Goal: Task Accomplishment & Management: Manage account settings

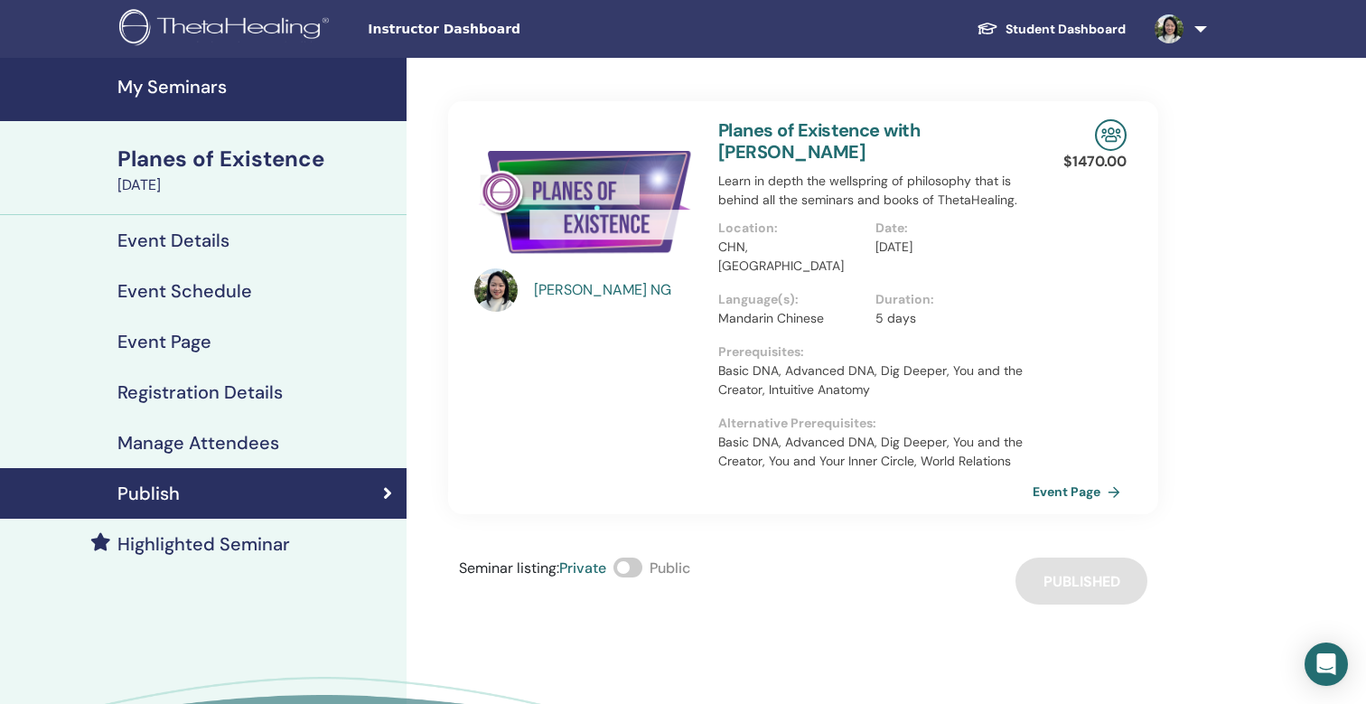
click at [267, 502] on div "Publish" at bounding box center [203, 493] width 378 height 22
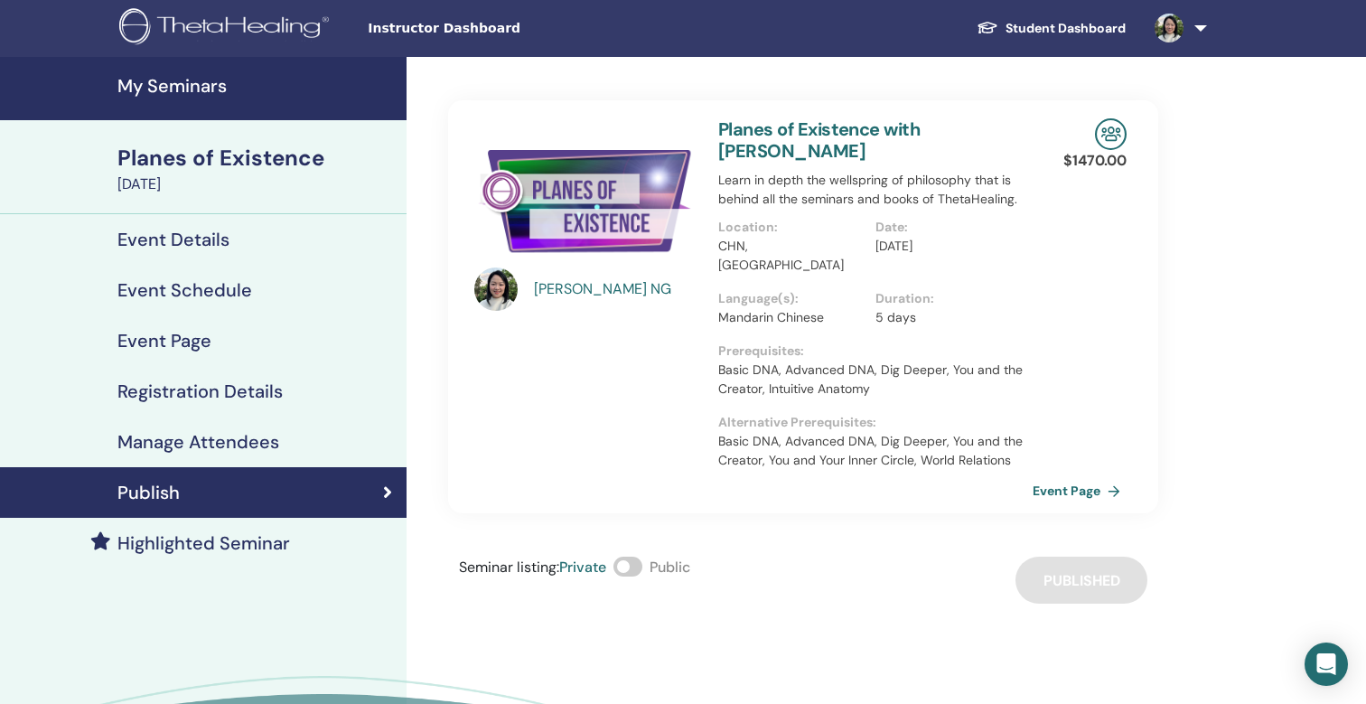
click at [187, 82] on h4 "My Seminars" at bounding box center [256, 86] width 278 height 22
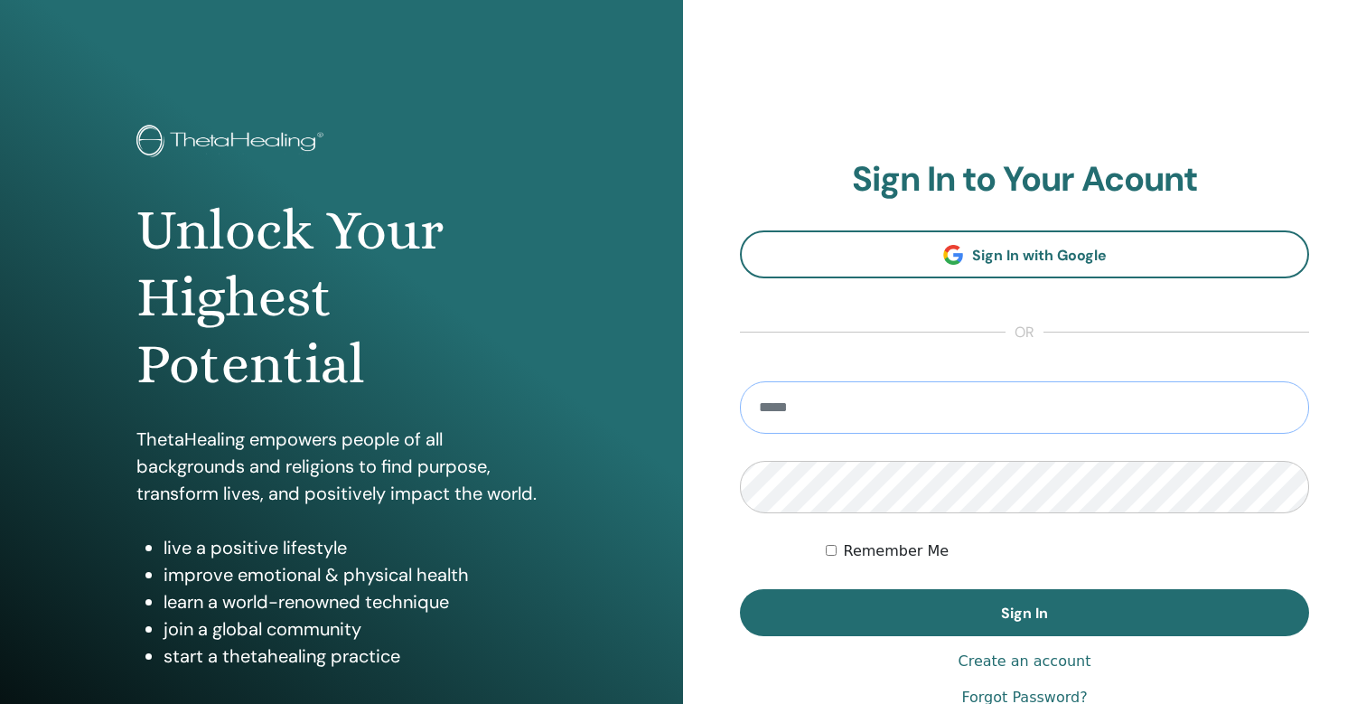
type input "**********"
click at [1024, 613] on button "Sign In" at bounding box center [1024, 612] width 569 height 47
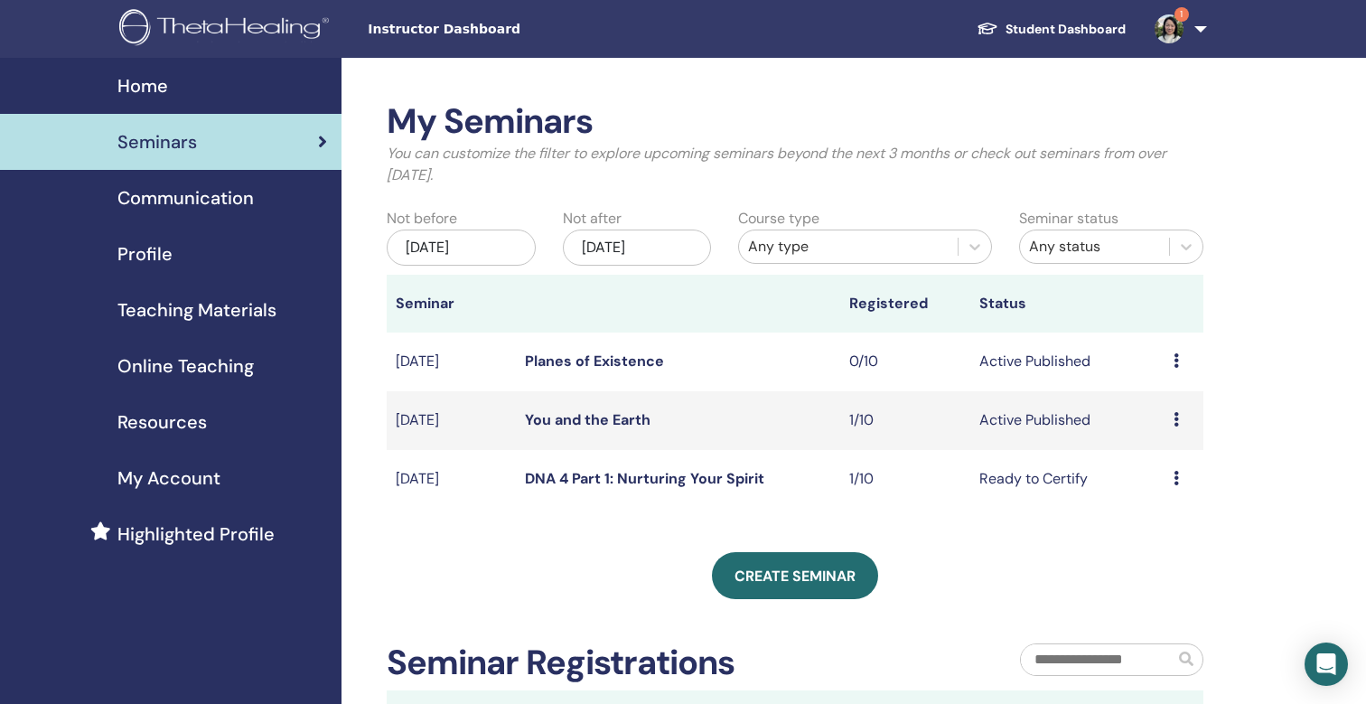
click at [1178, 416] on icon at bounding box center [1176, 419] width 5 height 14
click at [1028, 420] on td "Active Published" at bounding box center [1067, 420] width 194 height 59
click at [576, 421] on link "You and the Earth" at bounding box center [588, 419] width 126 height 19
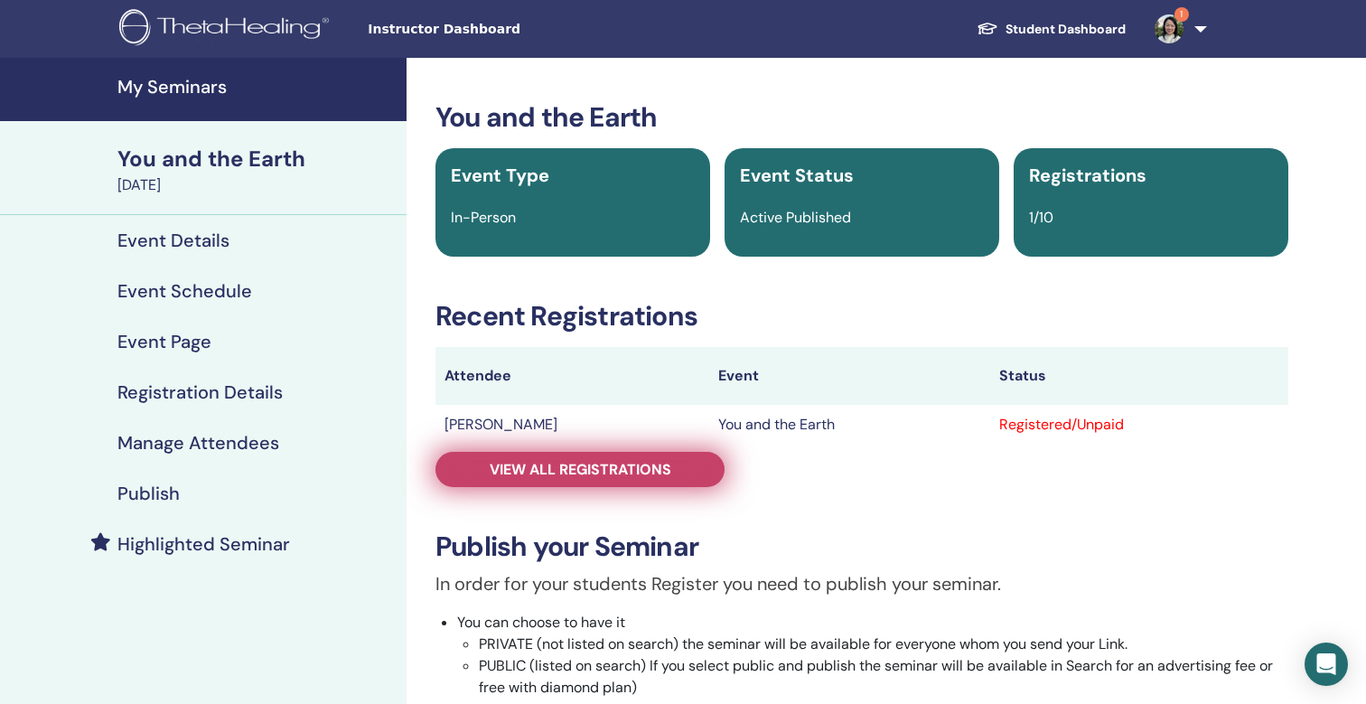
click at [676, 478] on link "View all registrations" at bounding box center [579, 469] width 289 height 35
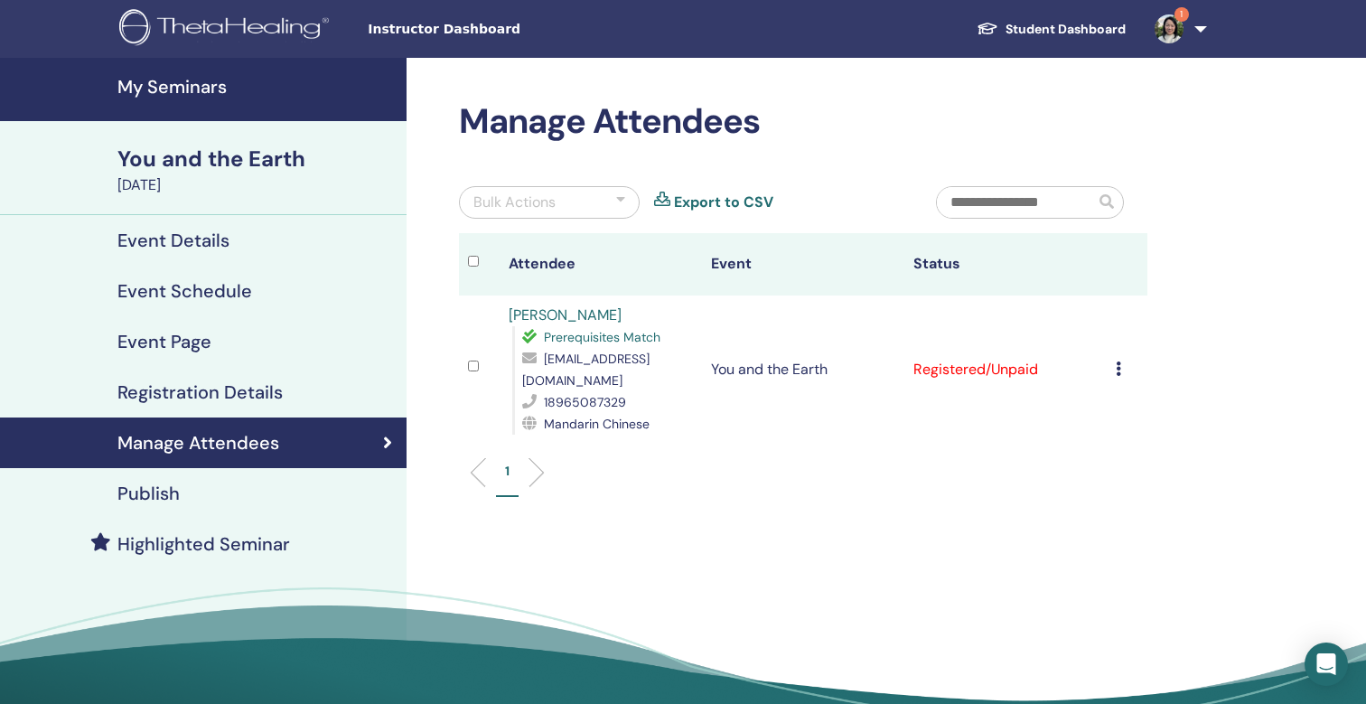
click at [1118, 361] on icon at bounding box center [1118, 368] width 5 height 14
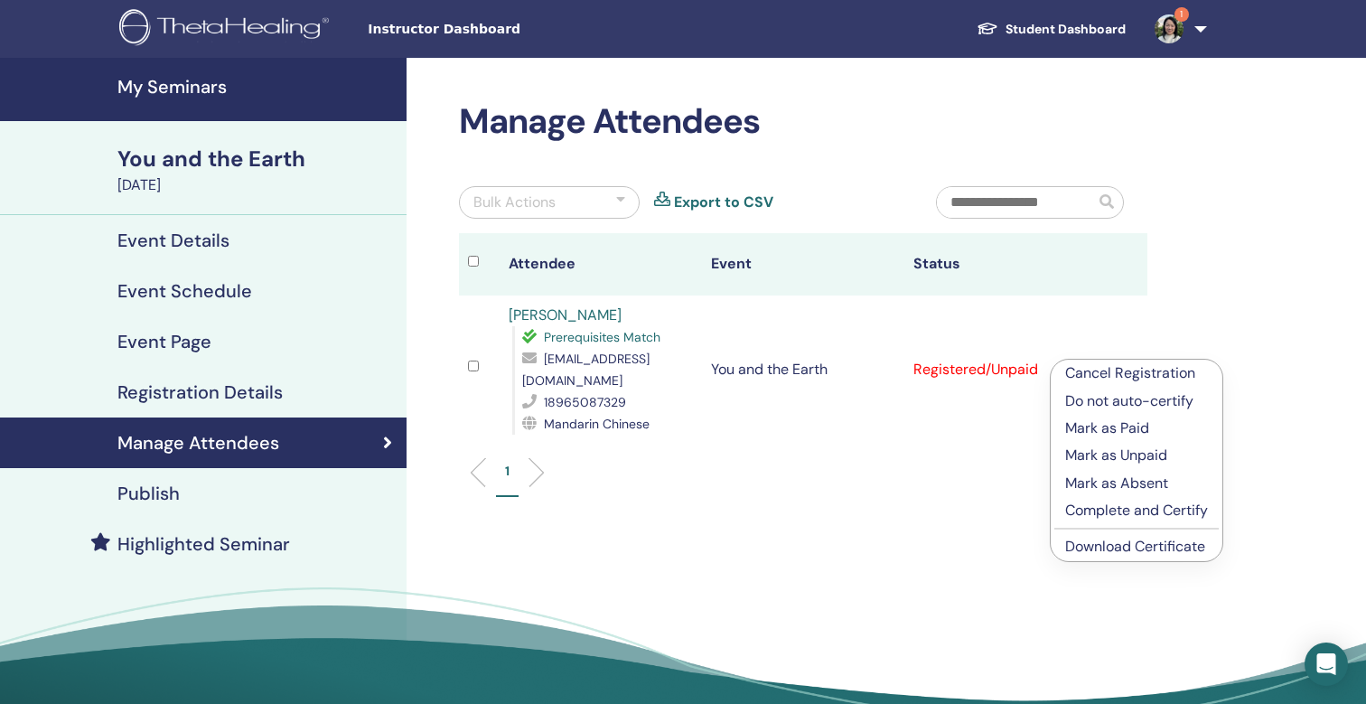
click at [1118, 513] on p "Complete and Certify" at bounding box center [1136, 511] width 143 height 22
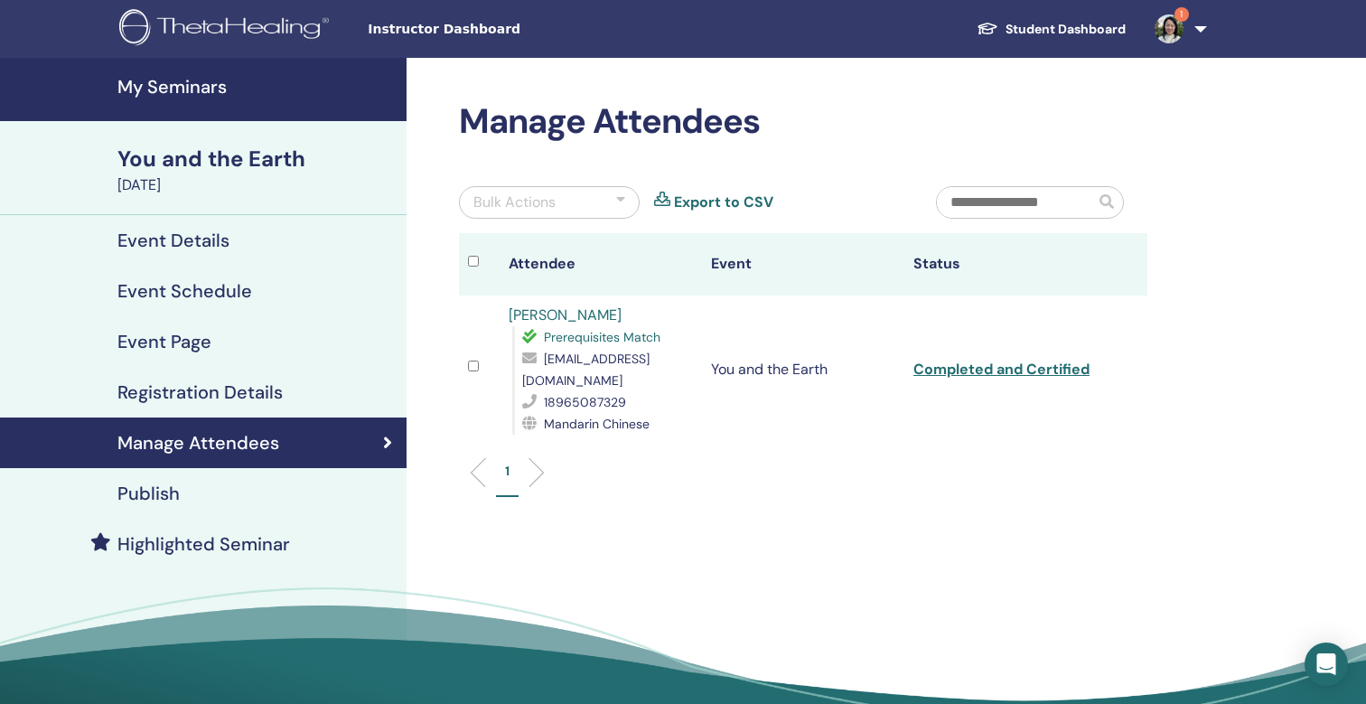
click at [1167, 28] on img at bounding box center [1169, 28] width 29 height 29
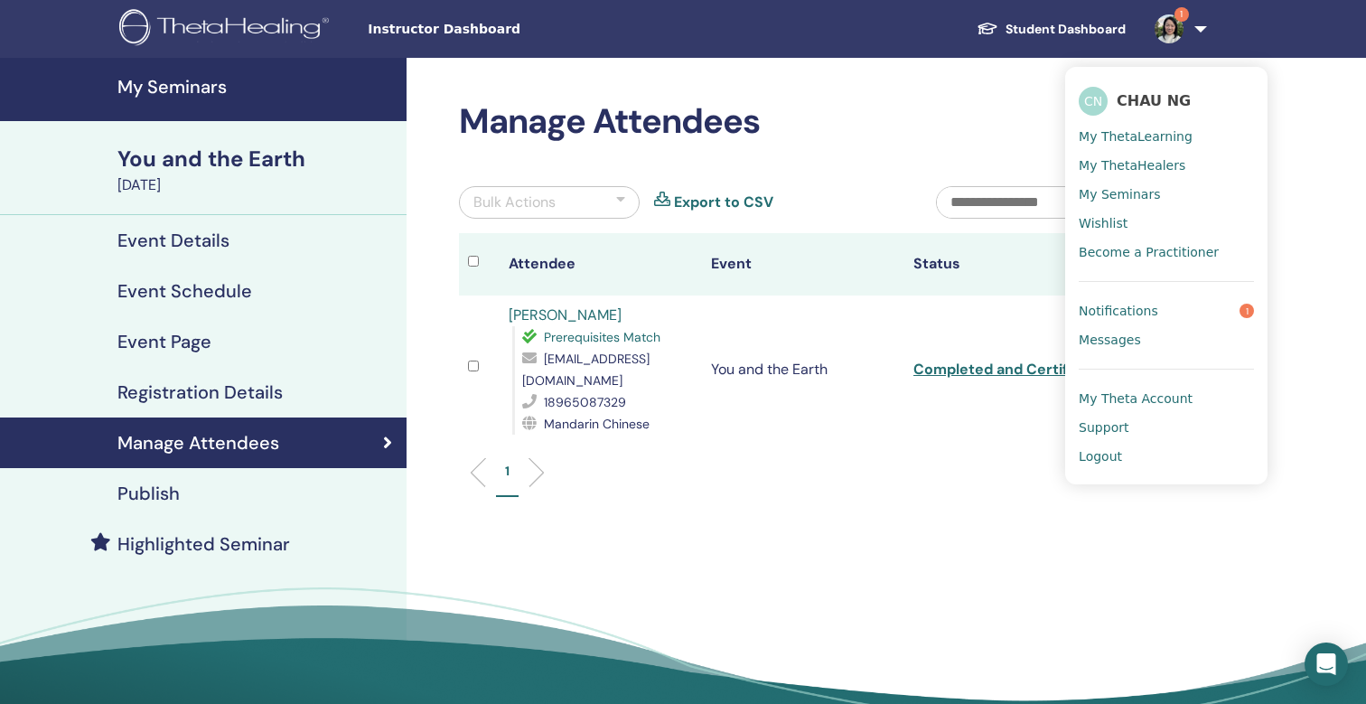
click at [1131, 313] on span "Notifications" at bounding box center [1119, 311] width 80 height 16
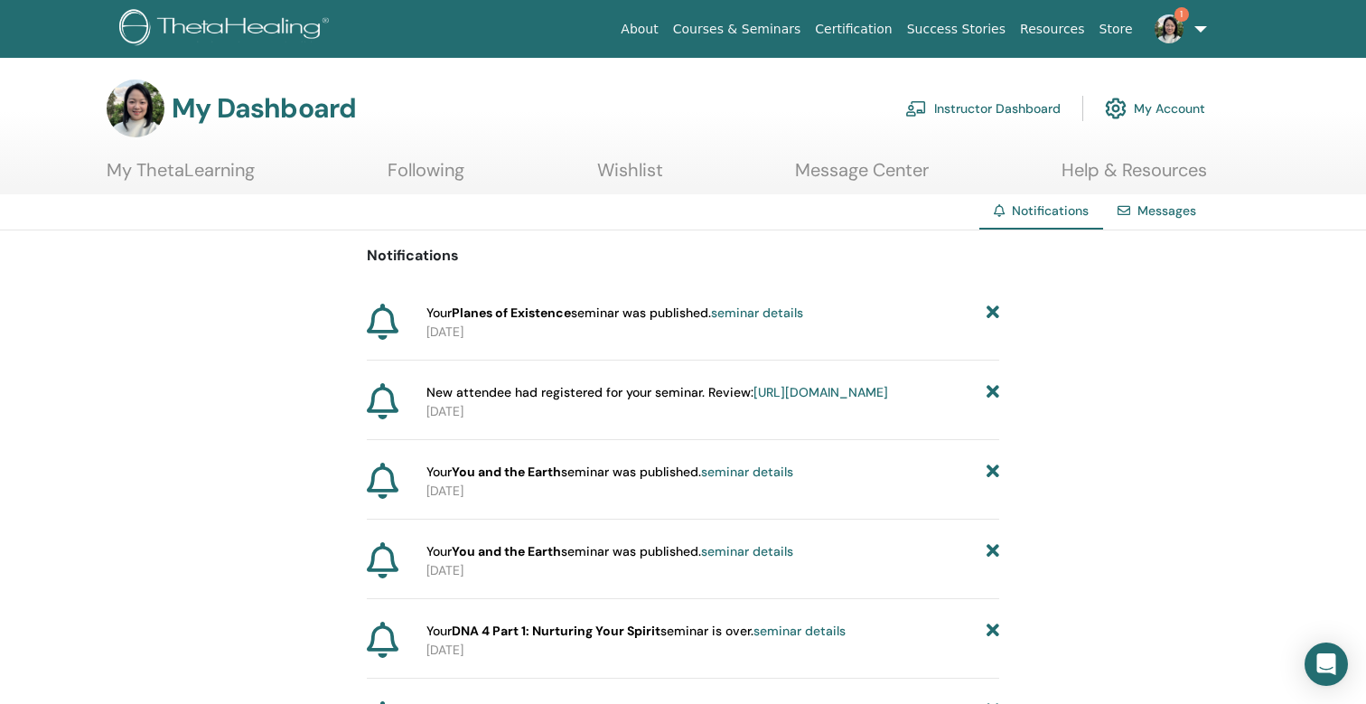
click at [1168, 28] on img at bounding box center [1169, 28] width 29 height 29
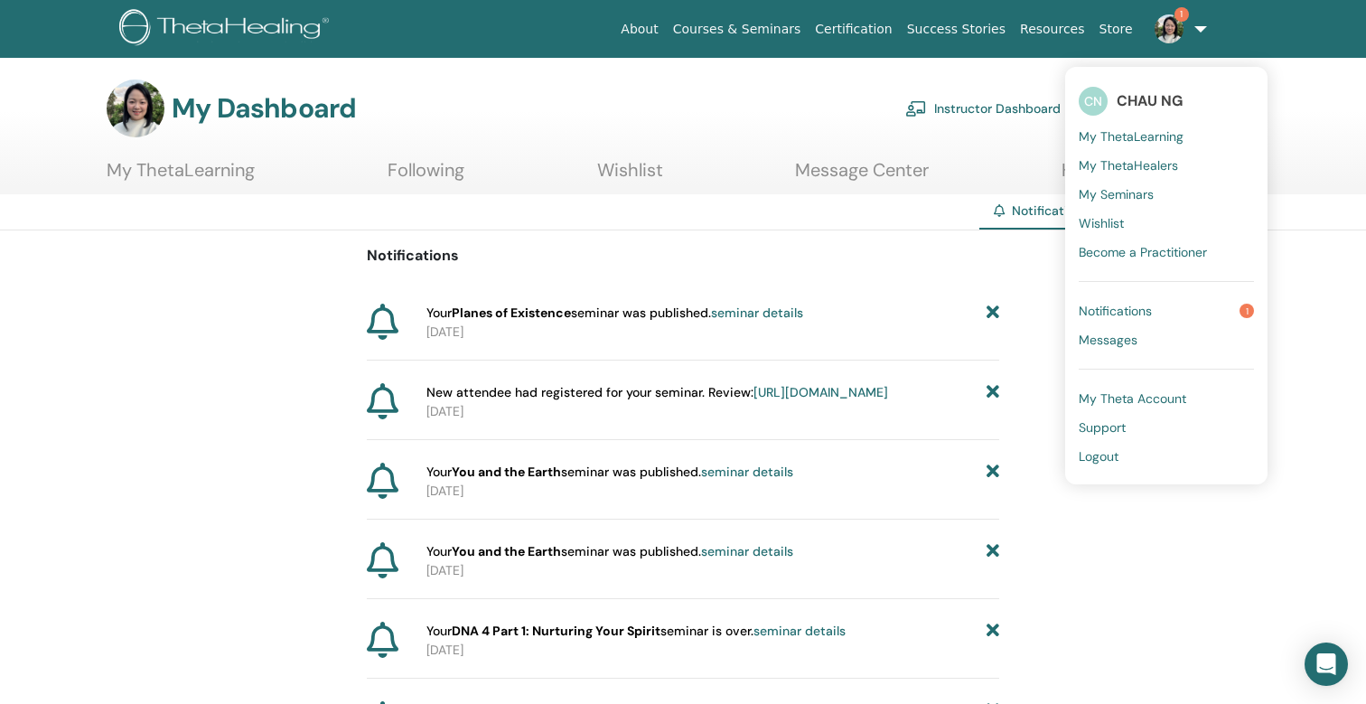
click at [426, 89] on div "My Dashboard Instructor Dashboard My Account" at bounding box center [656, 109] width 1099 height 58
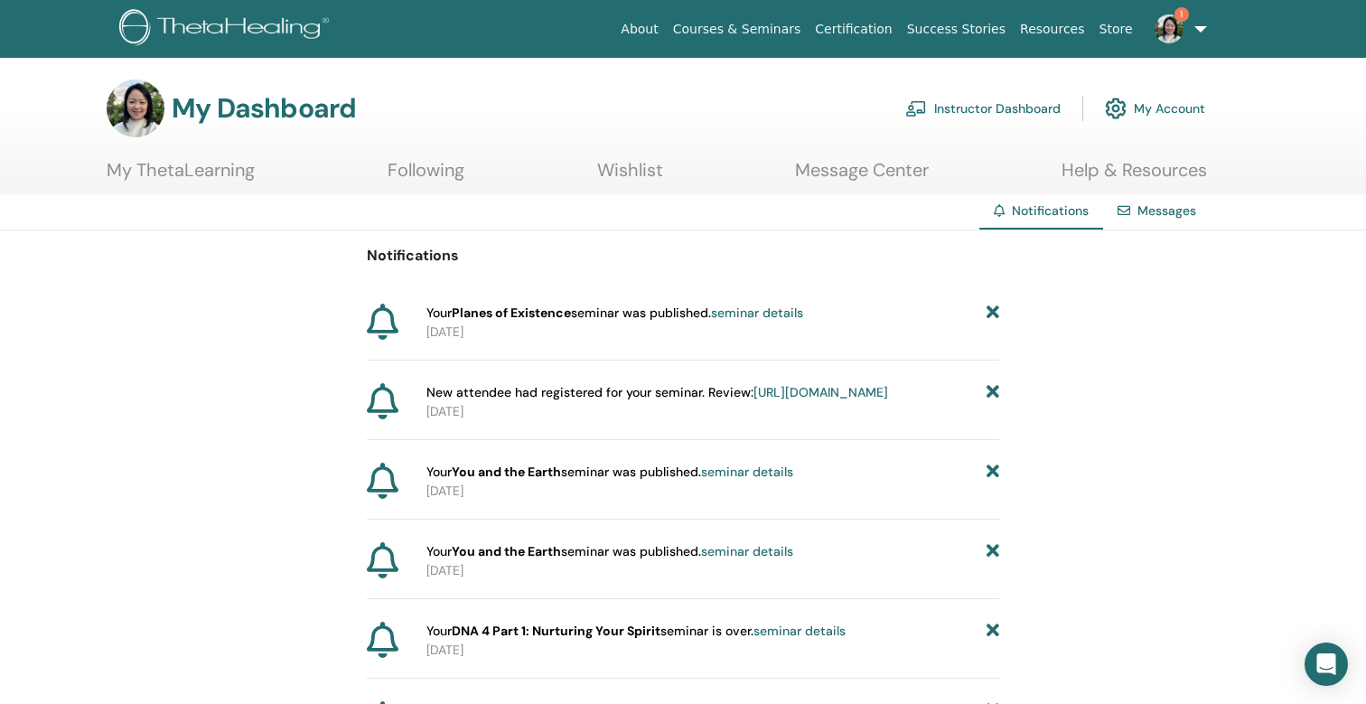
click at [1029, 112] on link "Instructor Dashboard" at bounding box center [982, 109] width 155 height 40
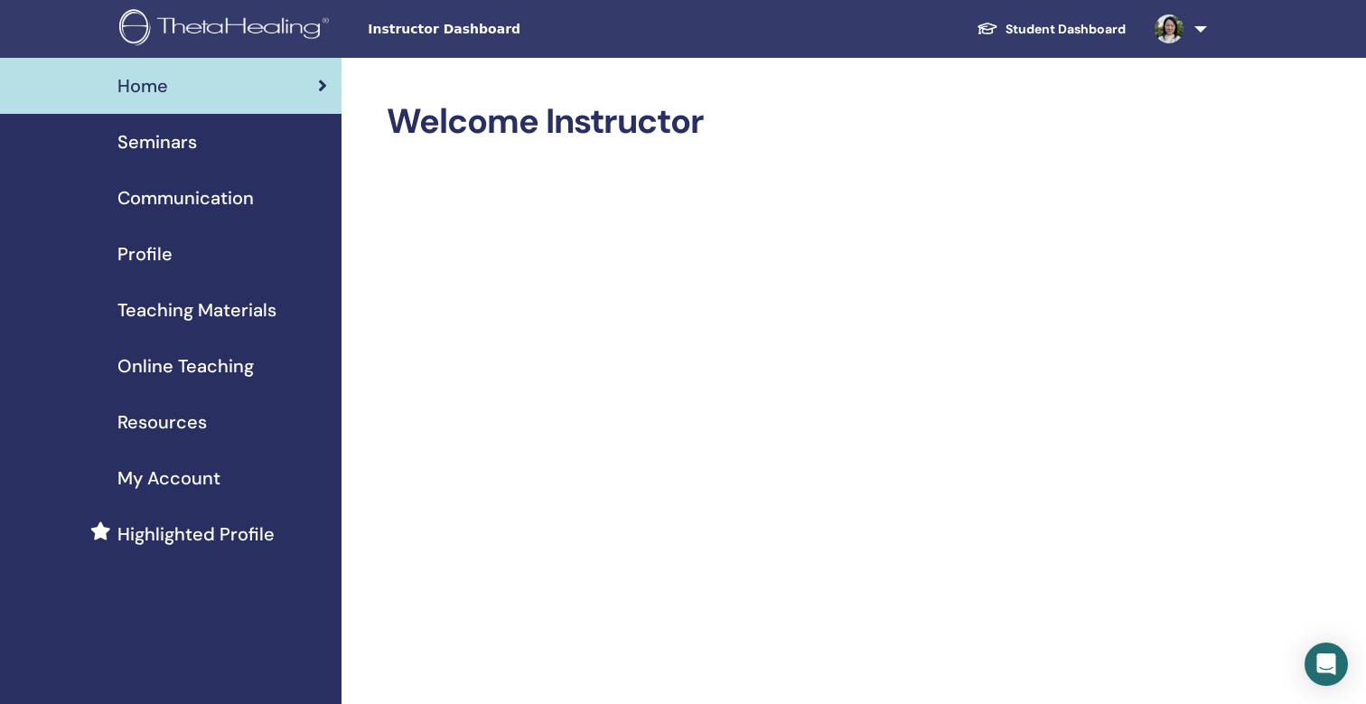
click at [188, 149] on span "Seminars" at bounding box center [157, 141] width 80 height 27
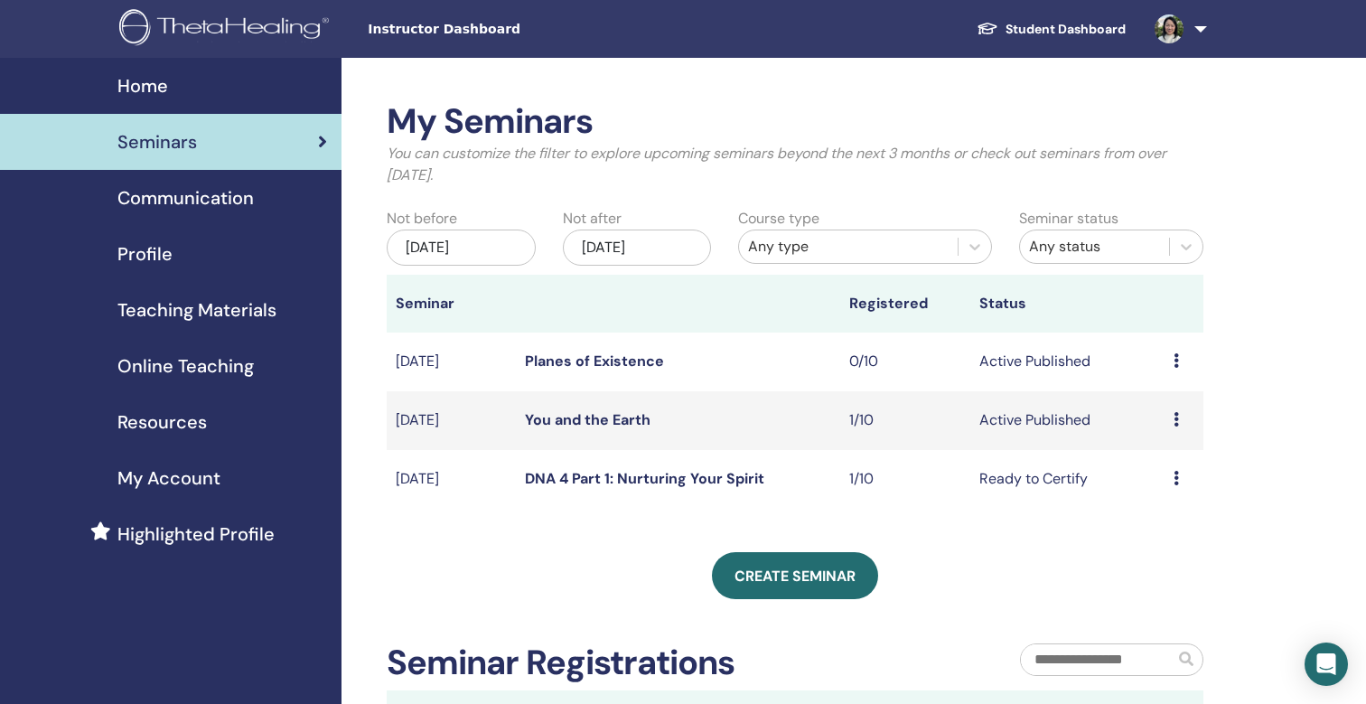
click at [631, 360] on link "Planes of Existence" at bounding box center [594, 360] width 139 height 19
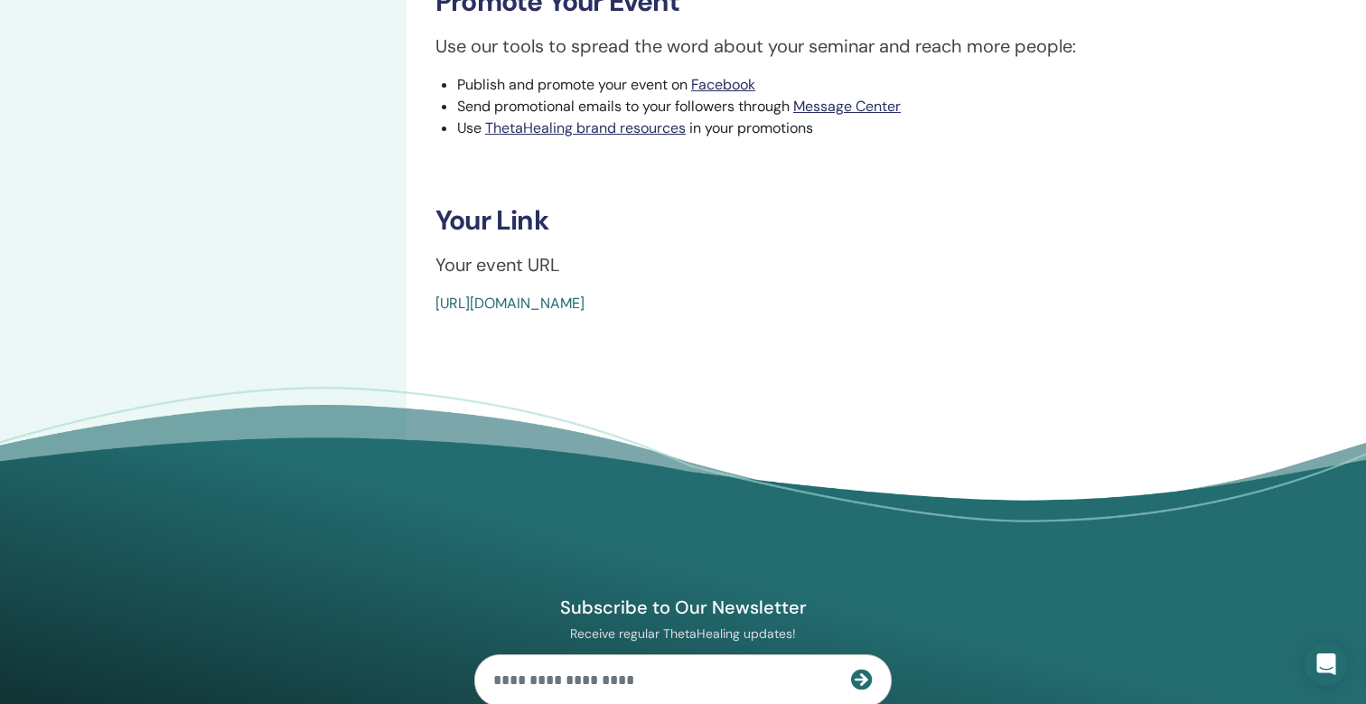
scroll to position [503, 0]
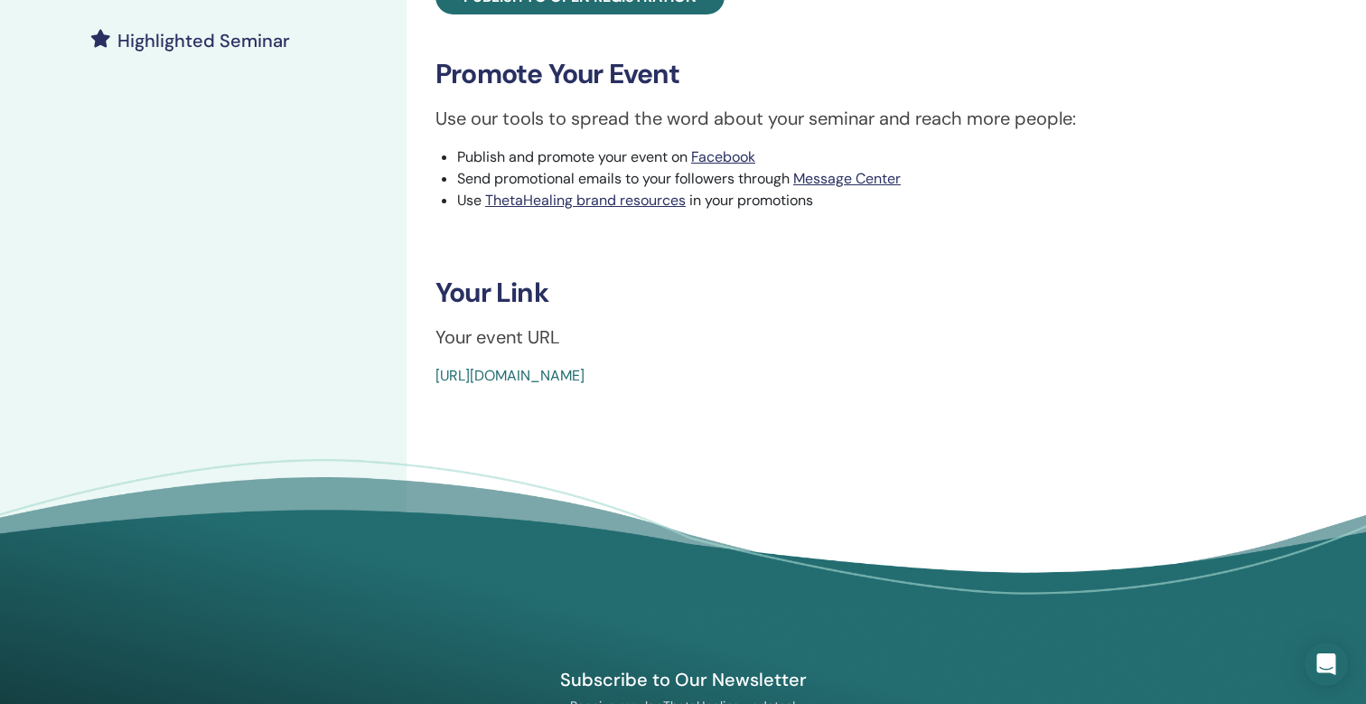
drag, startPoint x: 873, startPoint y: 378, endPoint x: 421, endPoint y: 379, distance: 451.7
copy link "[URL][DOMAIN_NAME]"
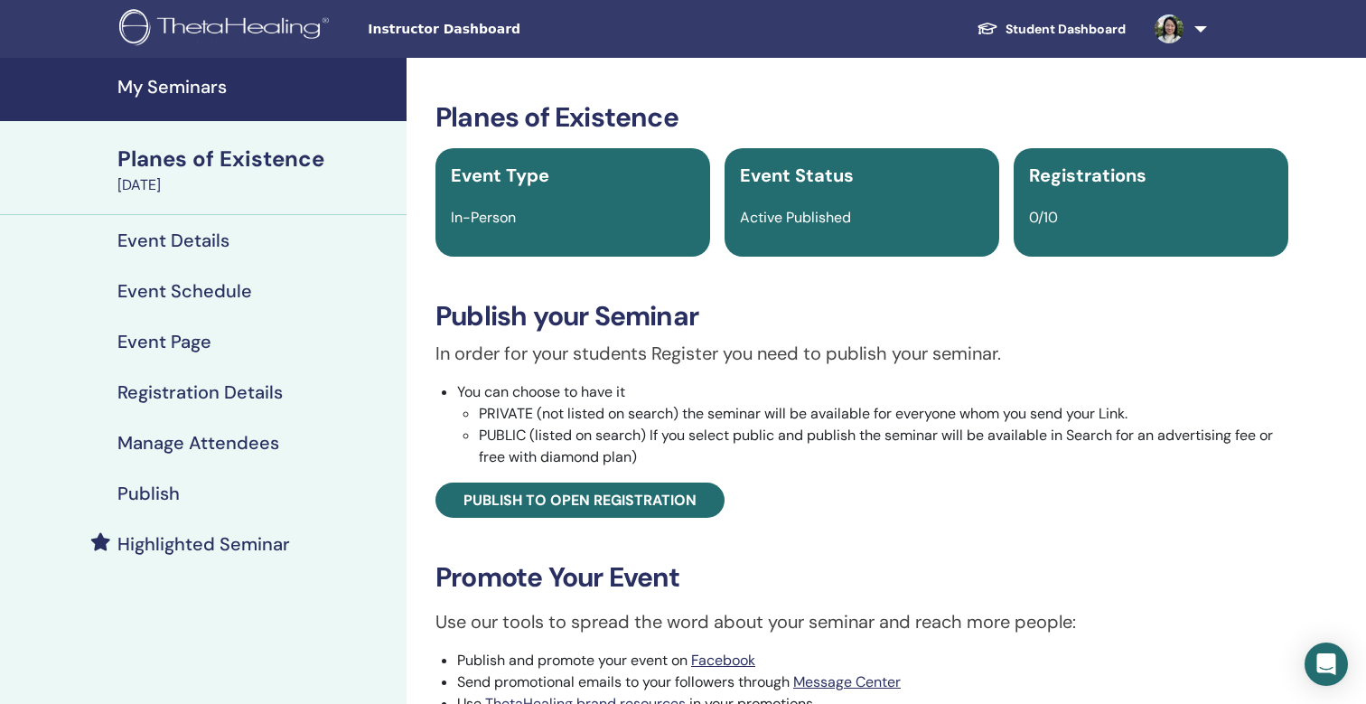
scroll to position [0, 0]
click at [201, 242] on h4 "Event Details" at bounding box center [173, 240] width 112 height 22
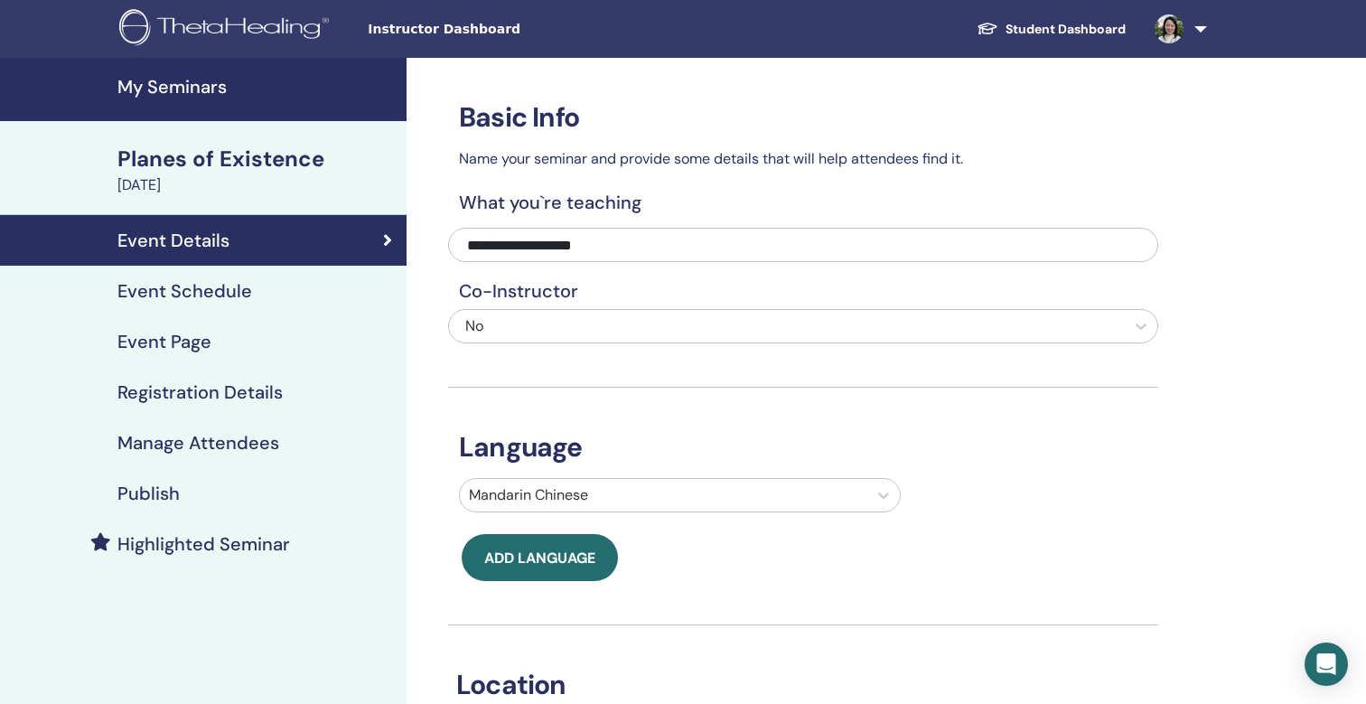
click at [160, 292] on h4 "Event Schedule" at bounding box center [184, 291] width 135 height 22
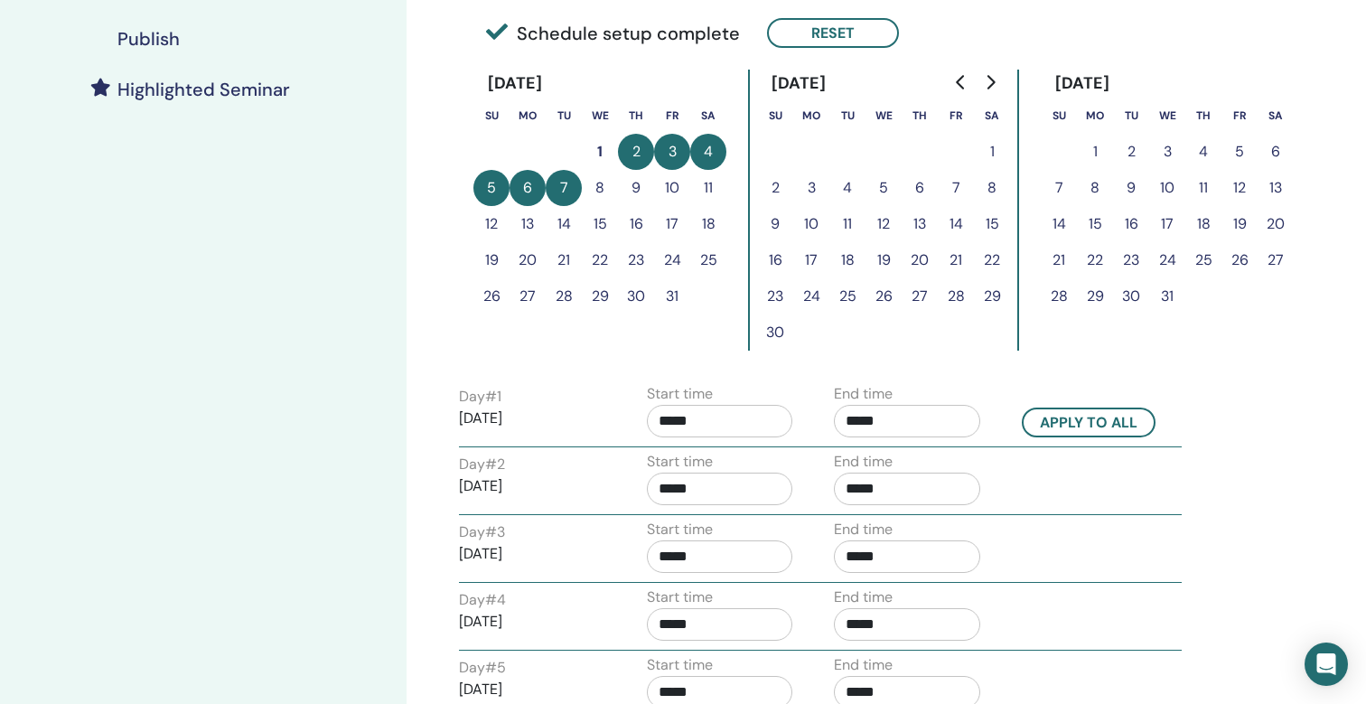
scroll to position [440, 0]
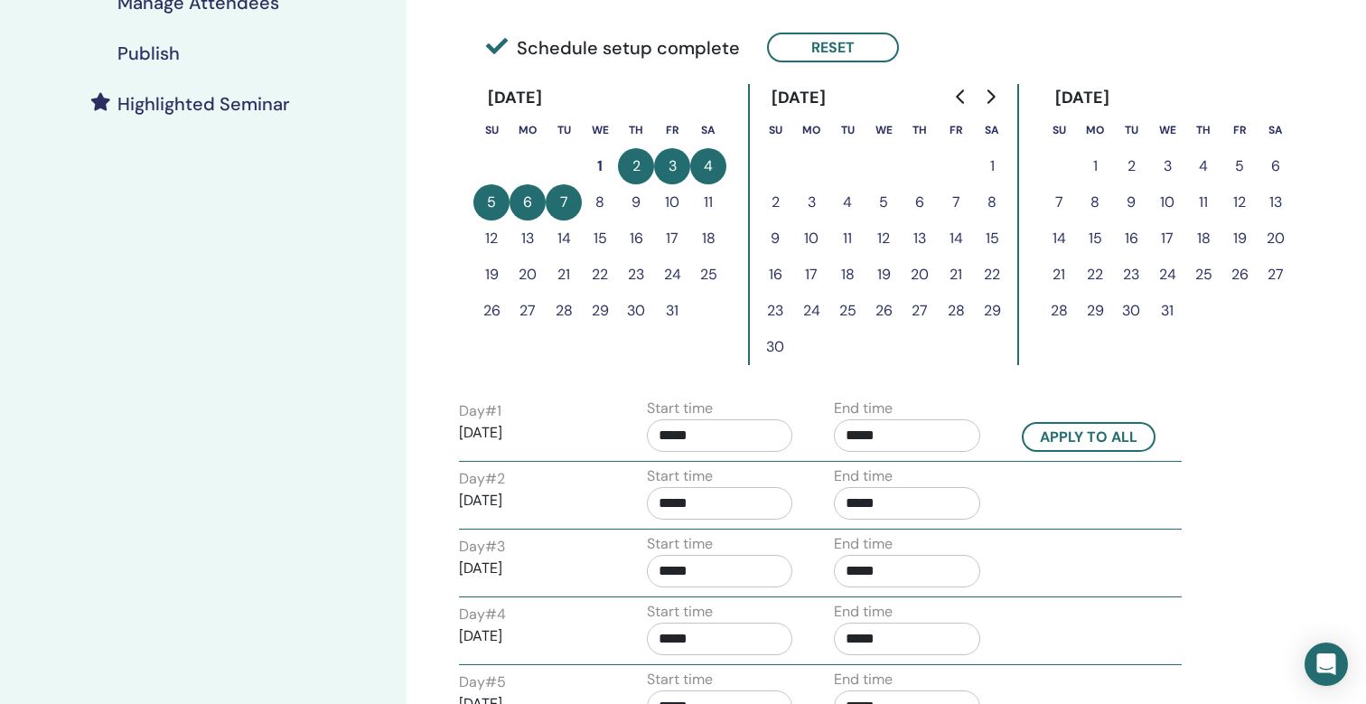
click at [640, 169] on button "2" at bounding box center [636, 166] width 36 height 36
click at [562, 204] on button "7" at bounding box center [564, 202] width 36 height 36
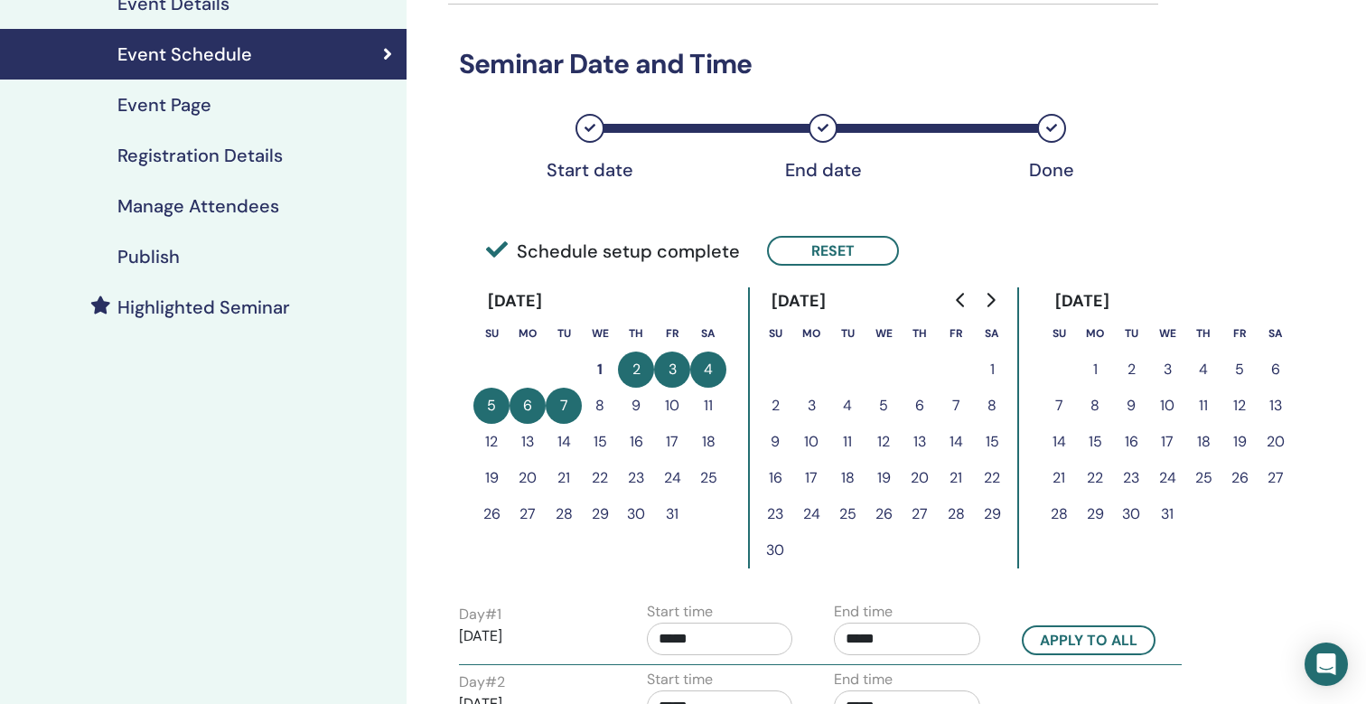
scroll to position [205, 0]
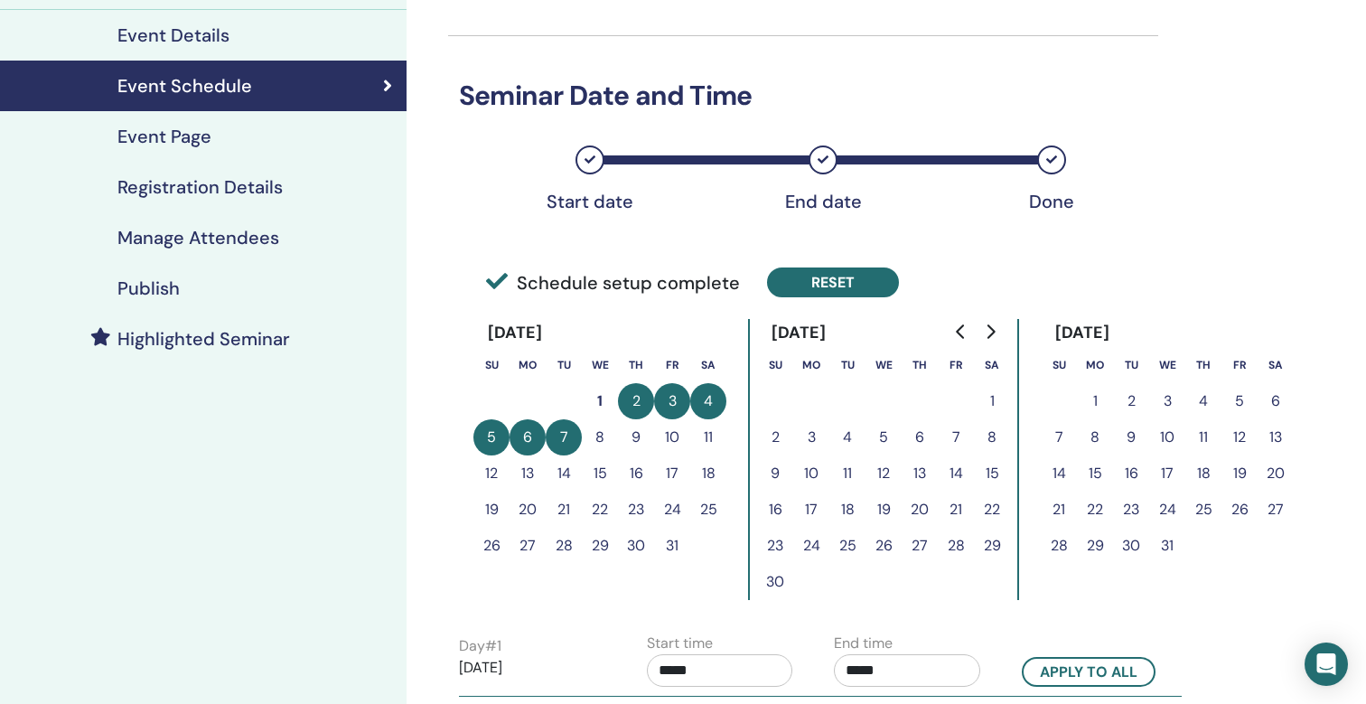
click at [852, 284] on button "Reset" at bounding box center [833, 282] width 132 height 30
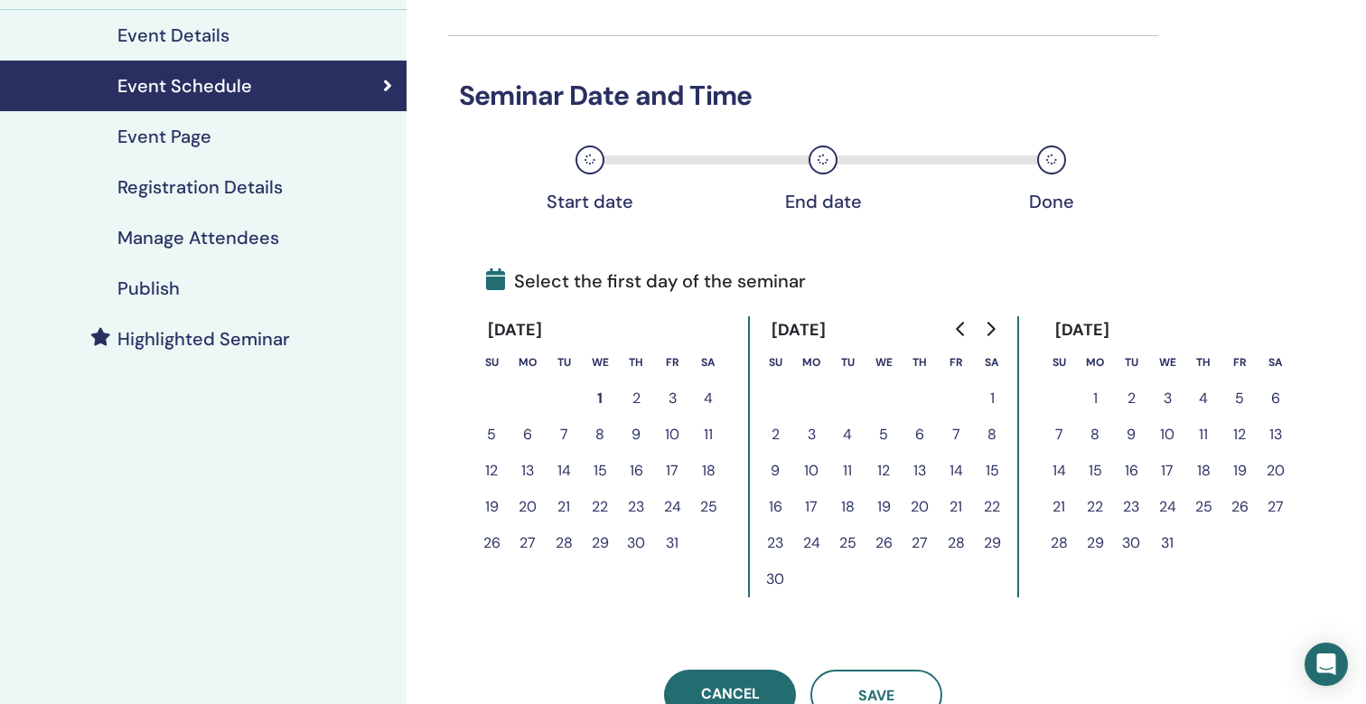
click at [636, 401] on button "2" at bounding box center [636, 398] width 36 height 36
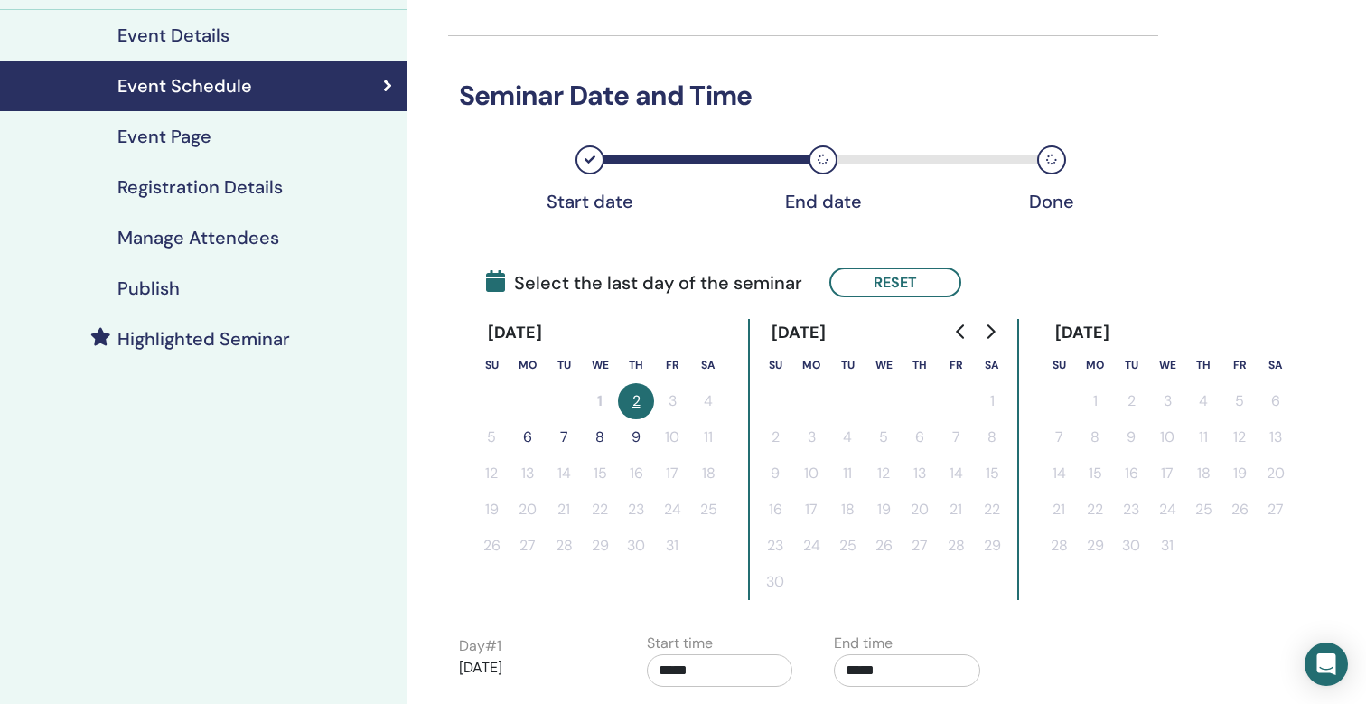
click at [531, 440] on button "6" at bounding box center [528, 437] width 36 height 36
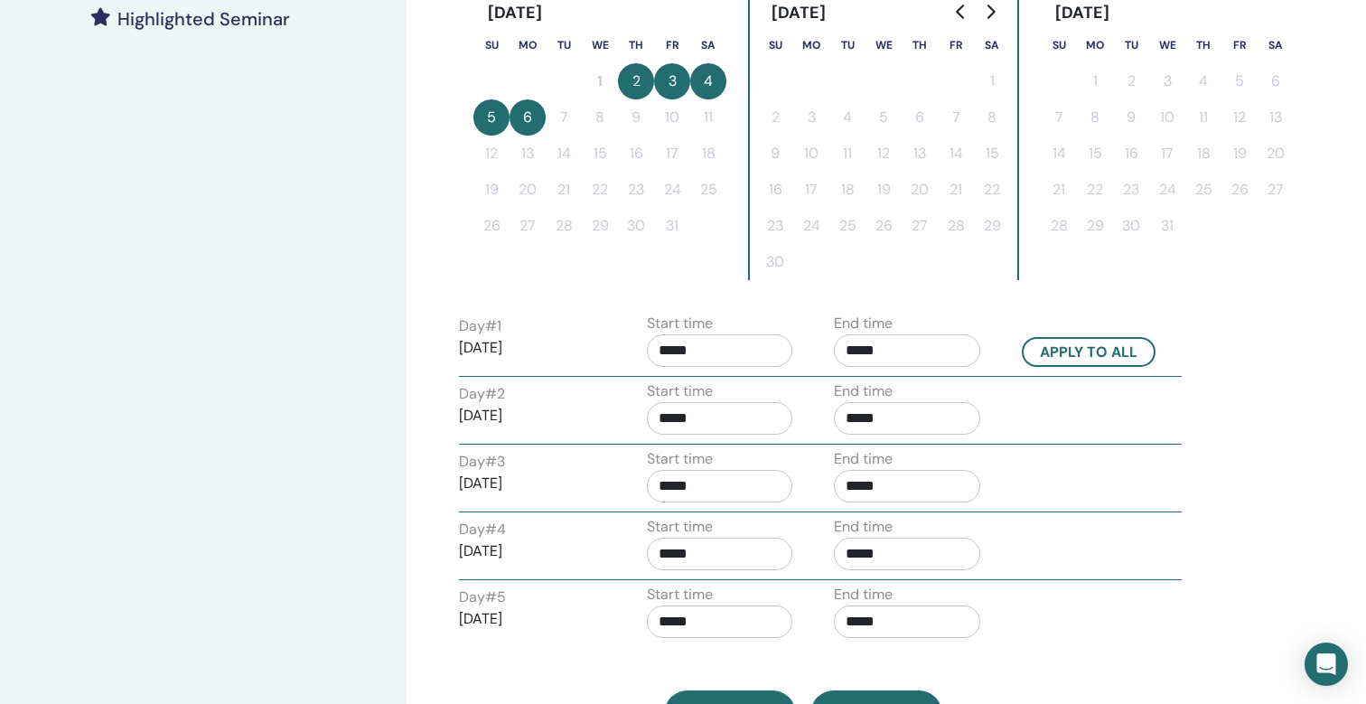
scroll to position [604, 0]
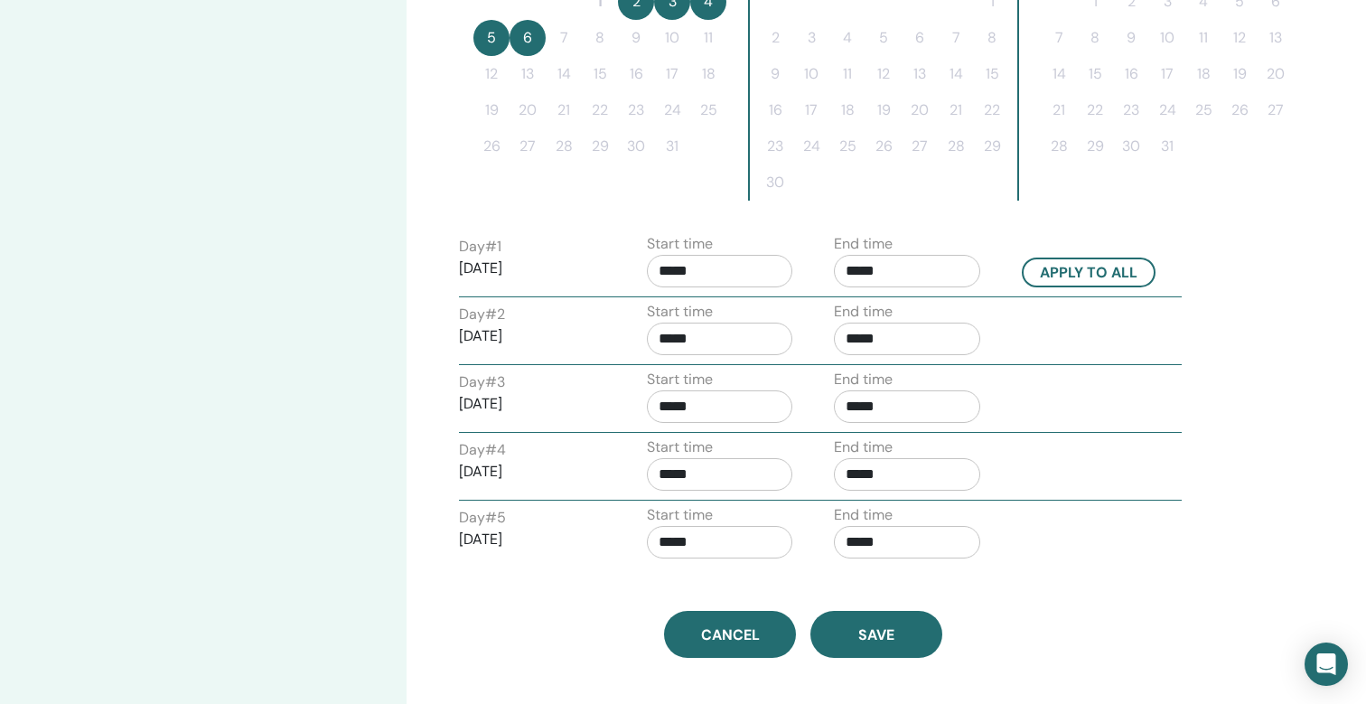
click at [758, 287] on div "Start time *****" at bounding box center [720, 264] width 146 height 63
click at [745, 270] on input "*****" at bounding box center [720, 271] width 146 height 33
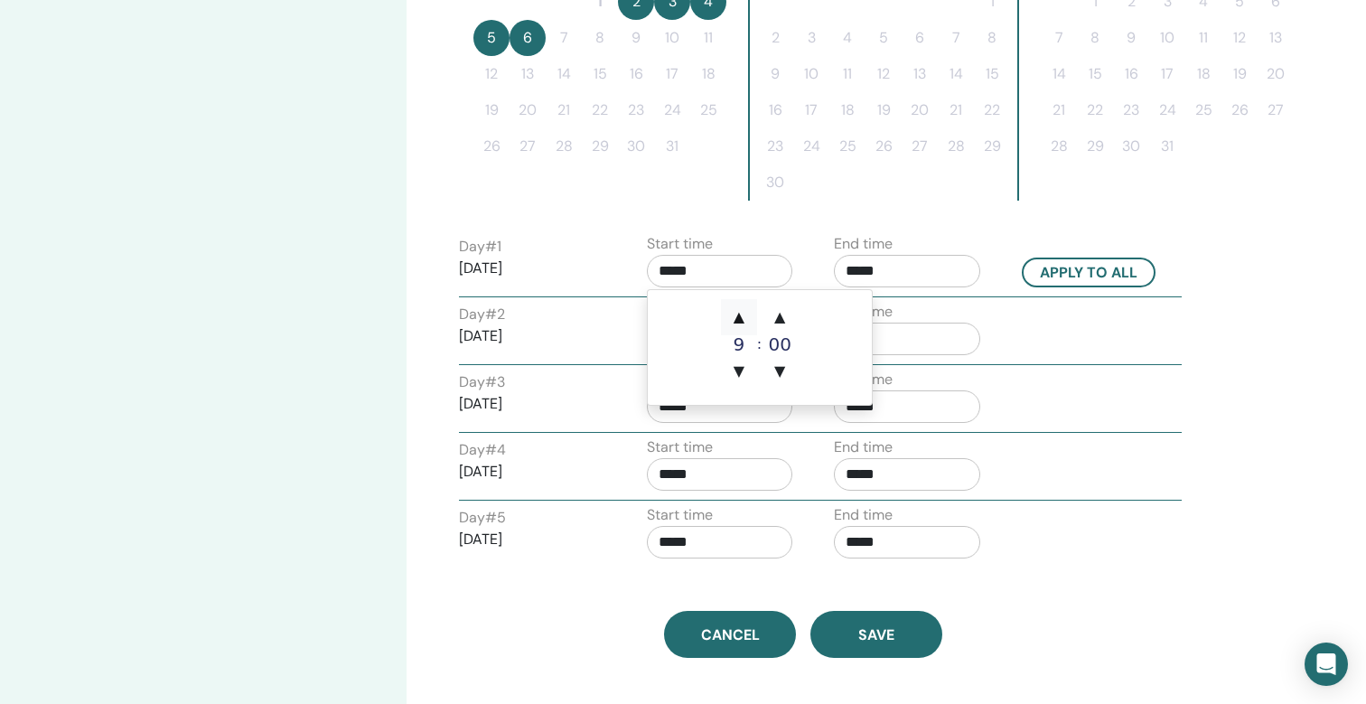
click at [744, 320] on span "▲" at bounding box center [739, 317] width 36 height 36
type input "*****"
click at [897, 265] on input "*****" at bounding box center [907, 271] width 146 height 33
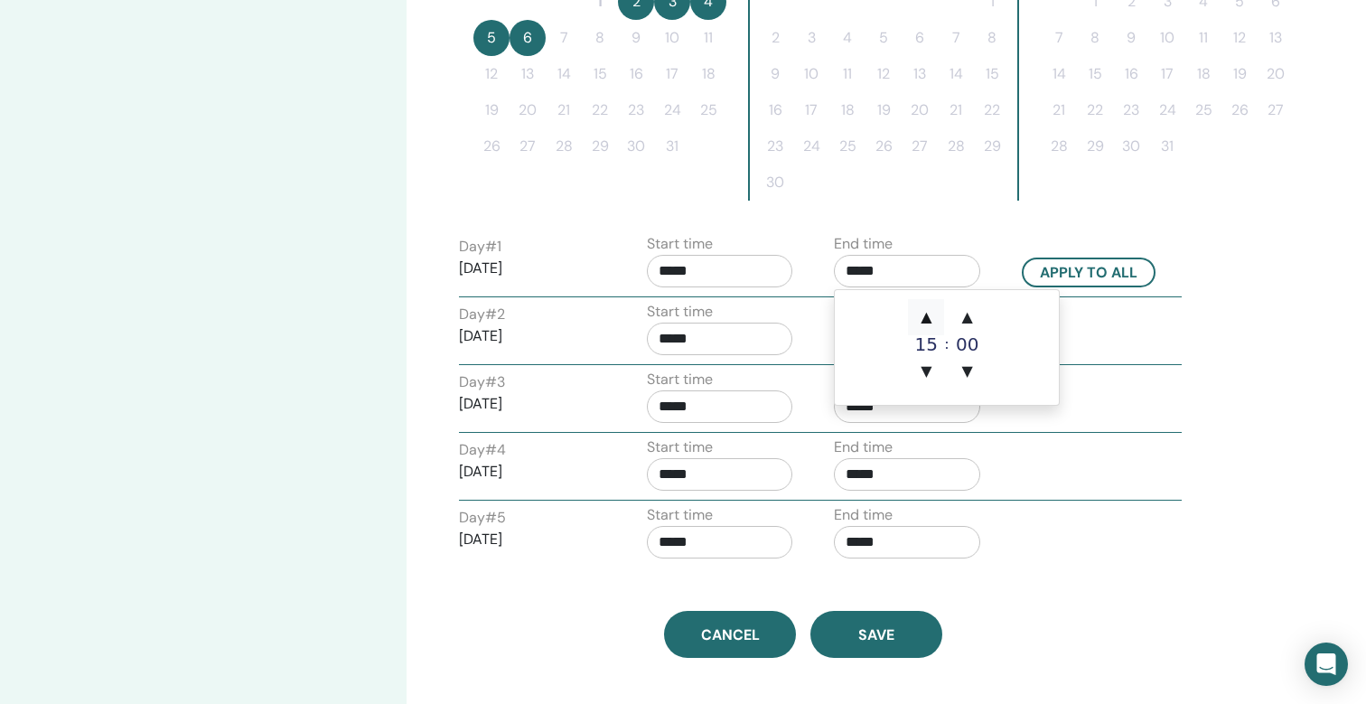
click at [922, 320] on span "▲" at bounding box center [926, 317] width 36 height 36
type input "*****"
click at [692, 332] on input "*****" at bounding box center [720, 339] width 146 height 33
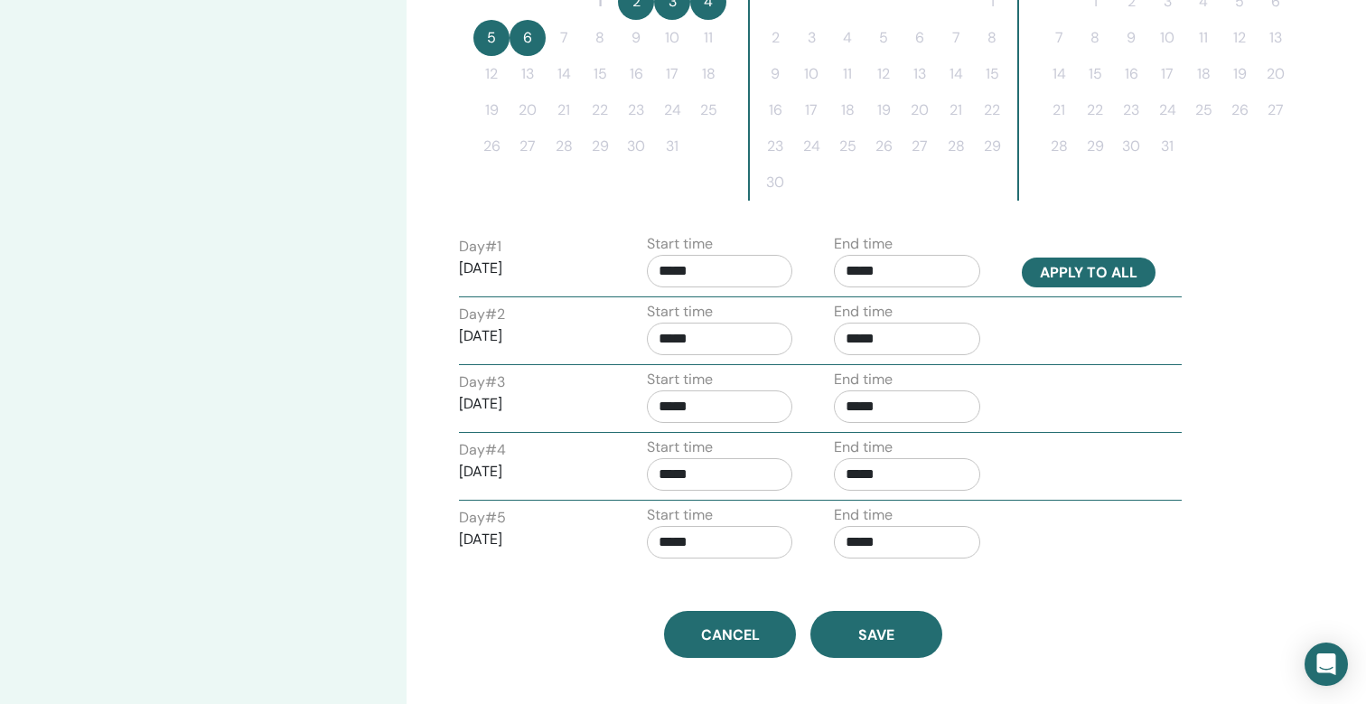
click at [1077, 274] on button "Apply to all" at bounding box center [1089, 272] width 134 height 30
type input "*****"
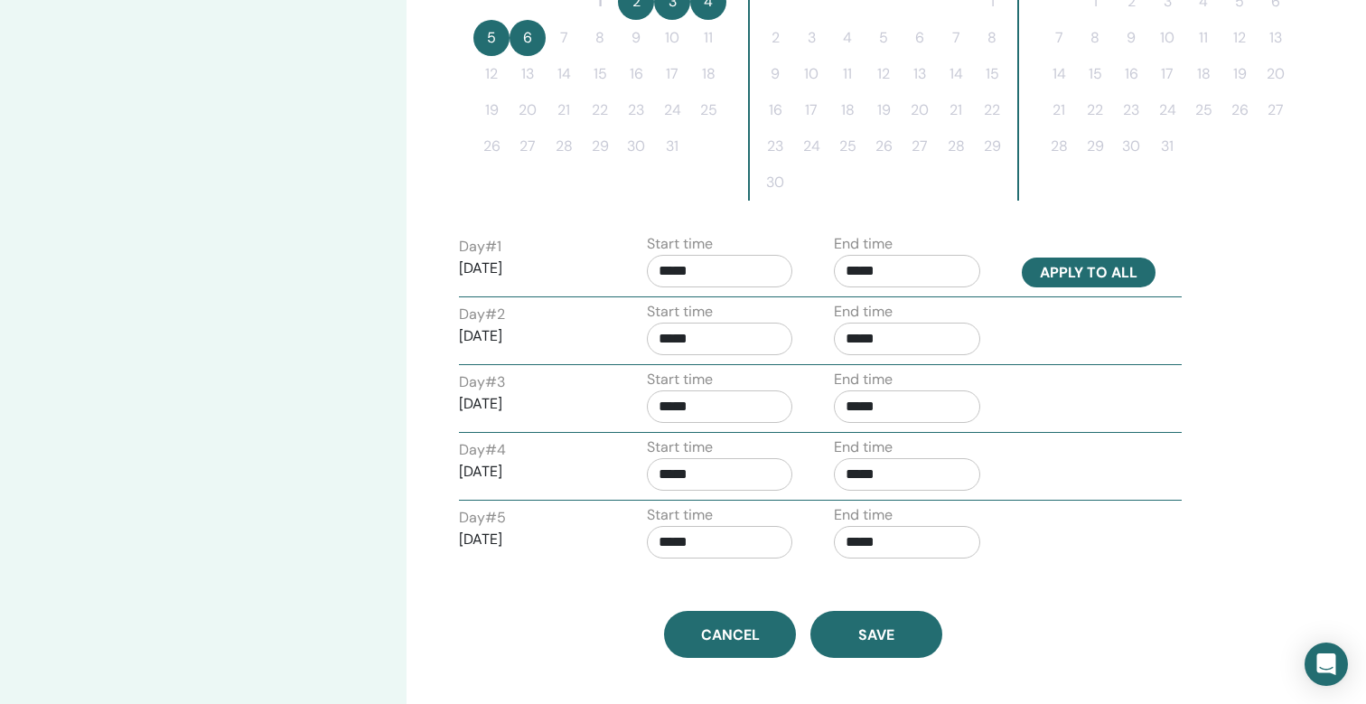
type input "*****"
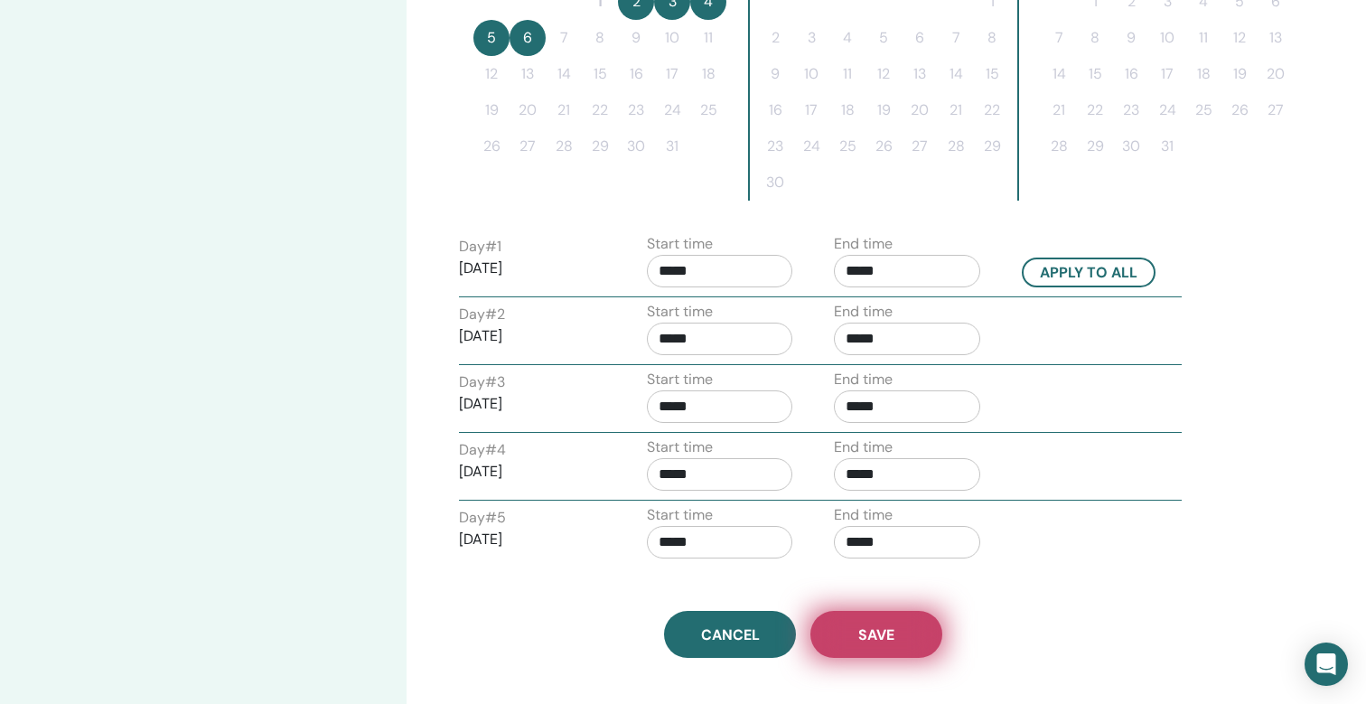
click at [878, 642] on span "Save" at bounding box center [876, 634] width 36 height 19
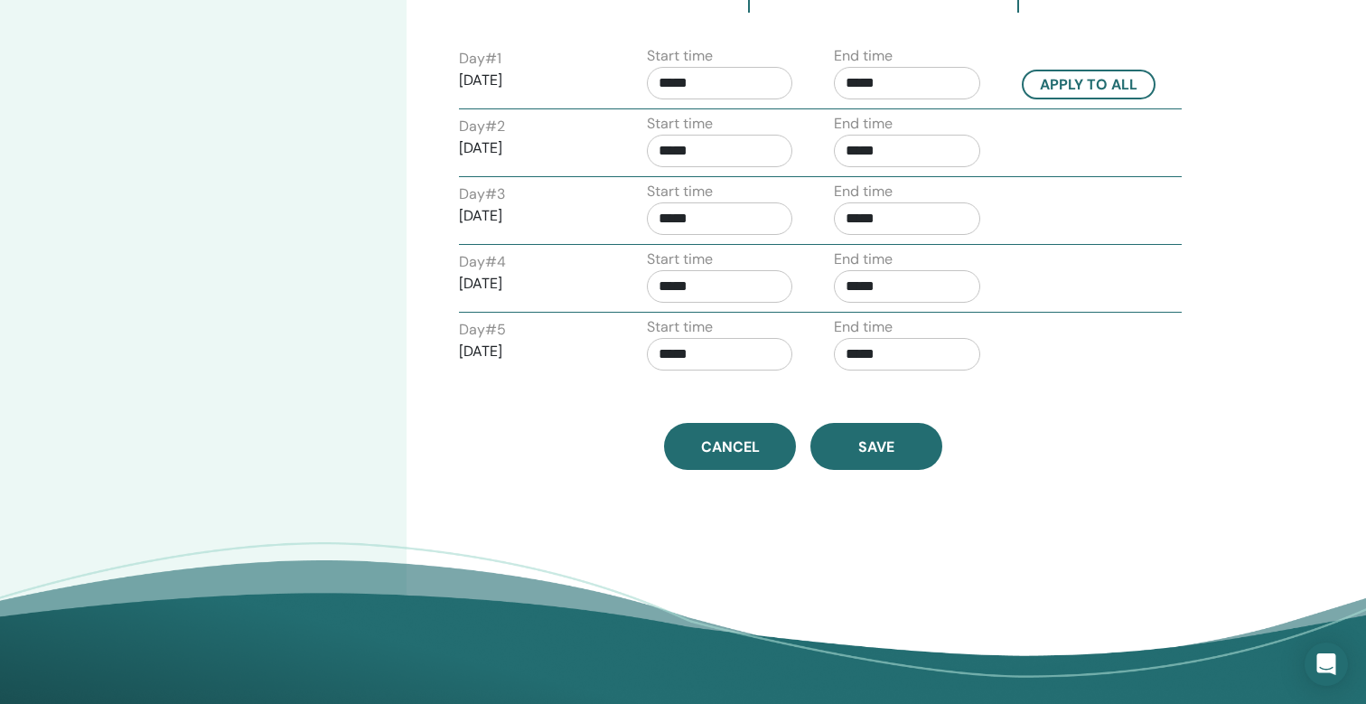
scroll to position [808, 0]
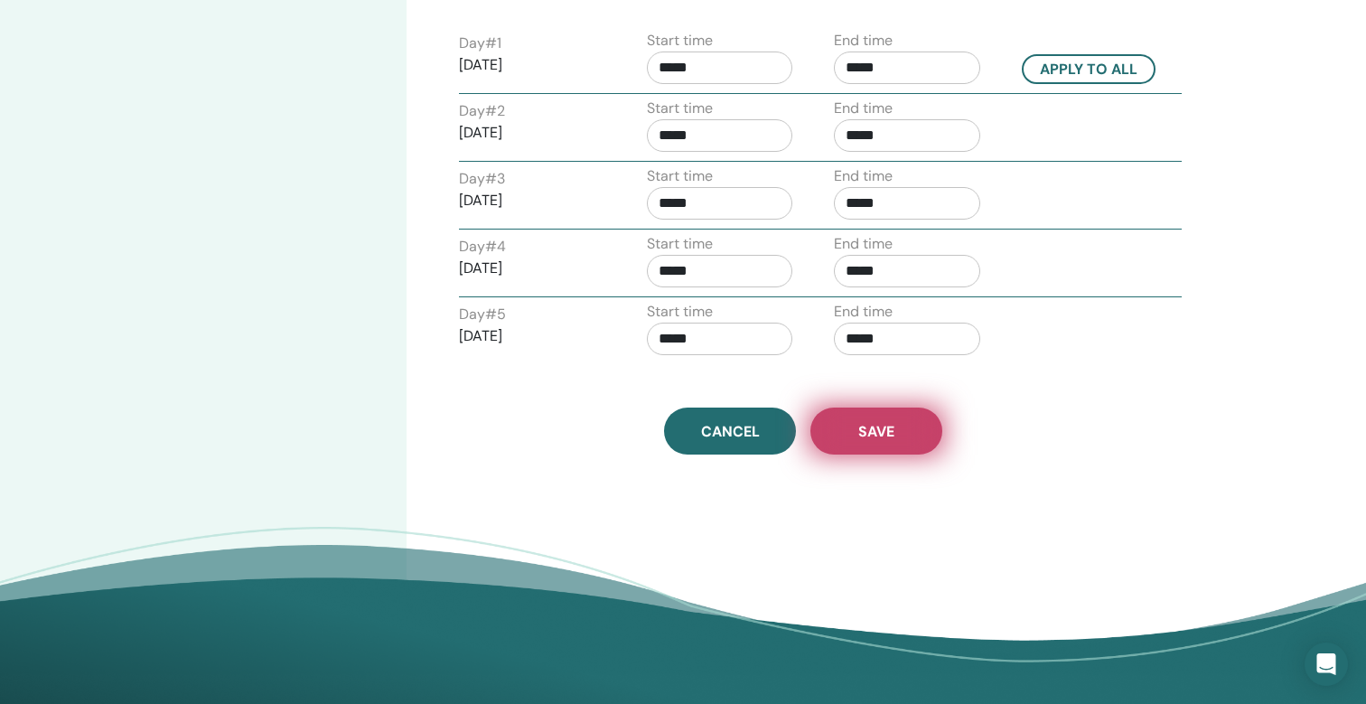
click at [878, 449] on button "Save" at bounding box center [876, 430] width 132 height 47
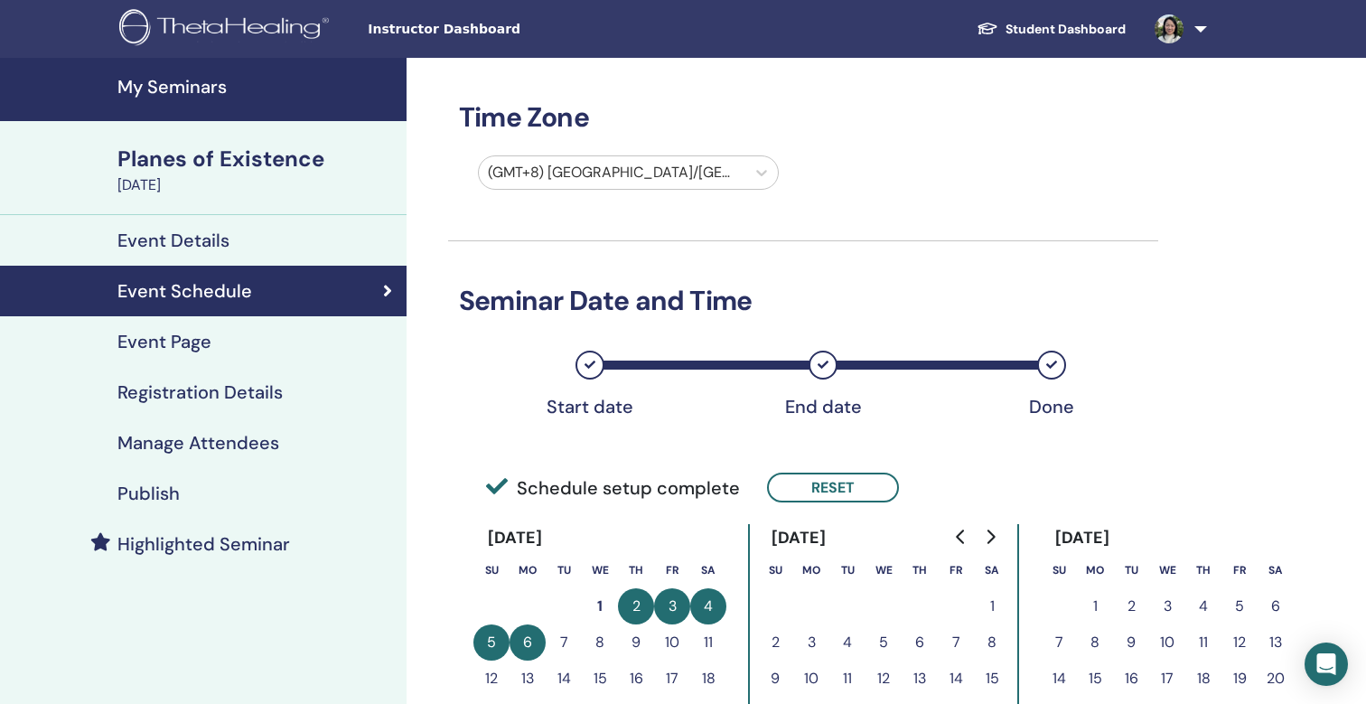
click at [185, 245] on h4 "Event Details" at bounding box center [173, 240] width 112 height 22
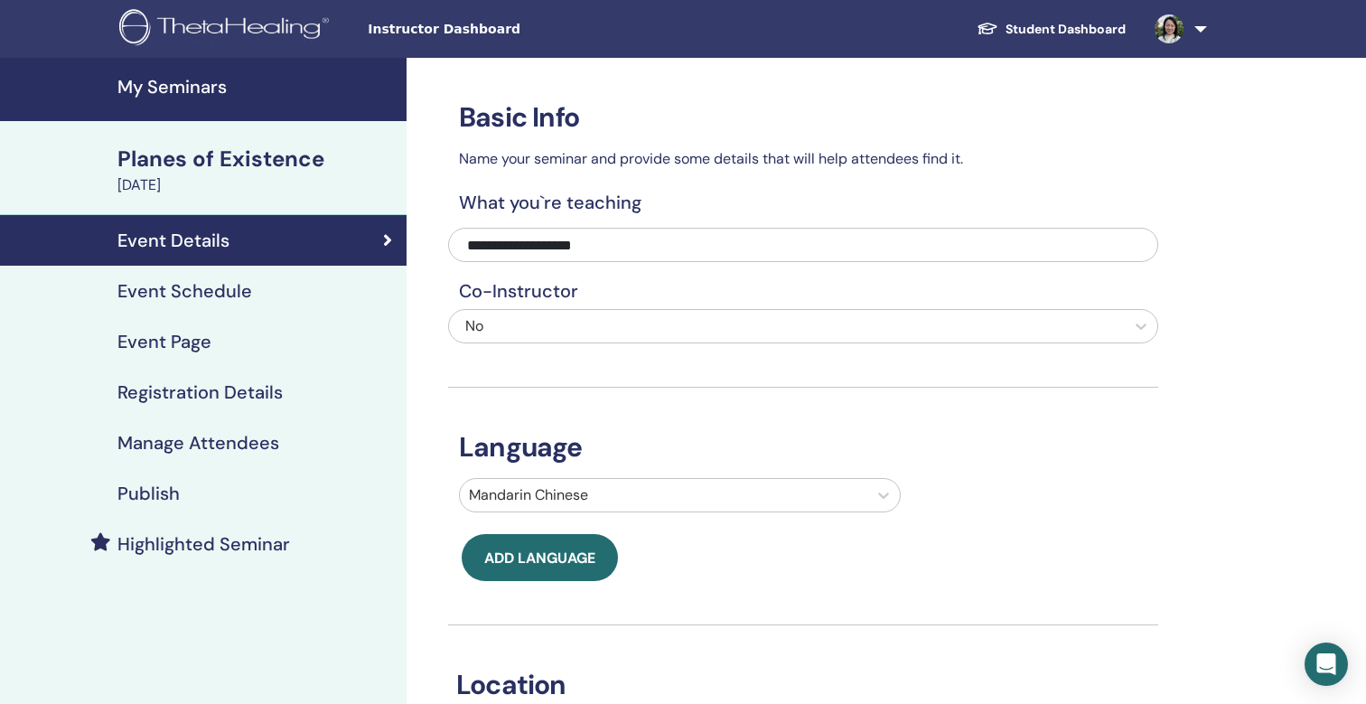
click at [195, 285] on h4 "Event Schedule" at bounding box center [184, 291] width 135 height 22
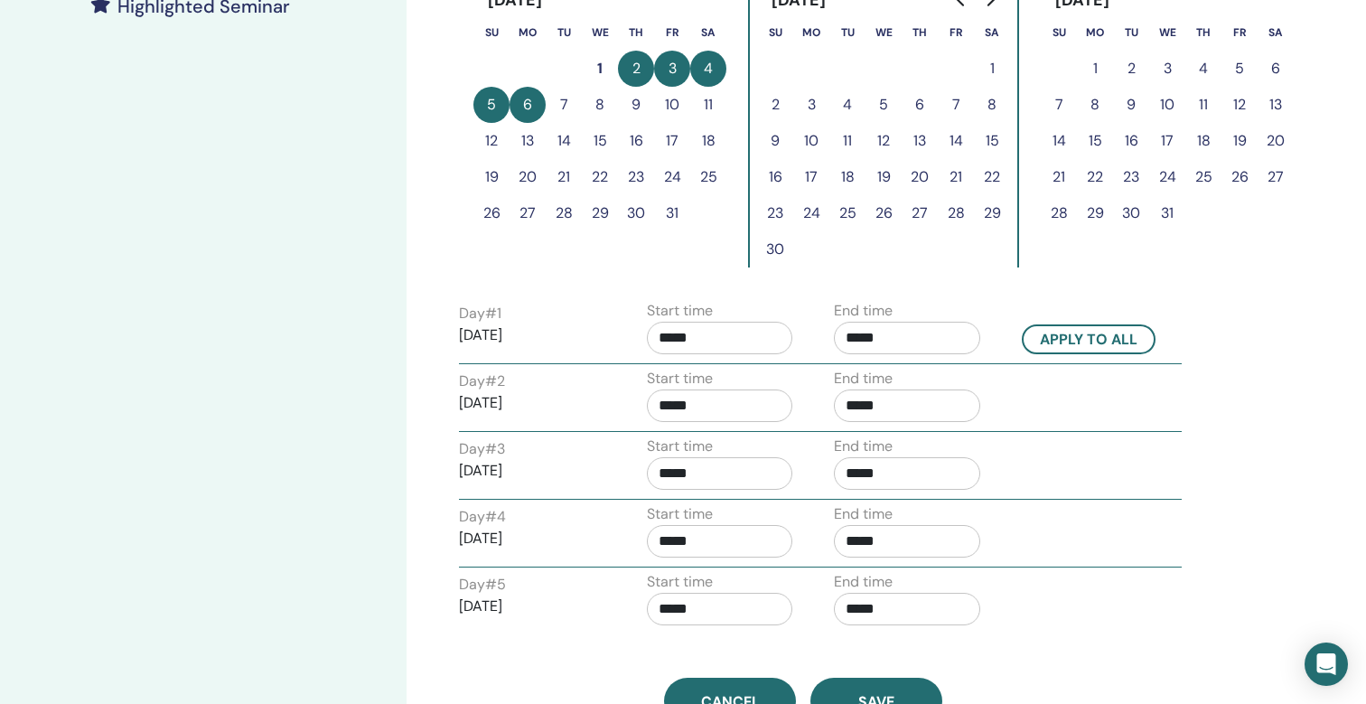
scroll to position [585, 0]
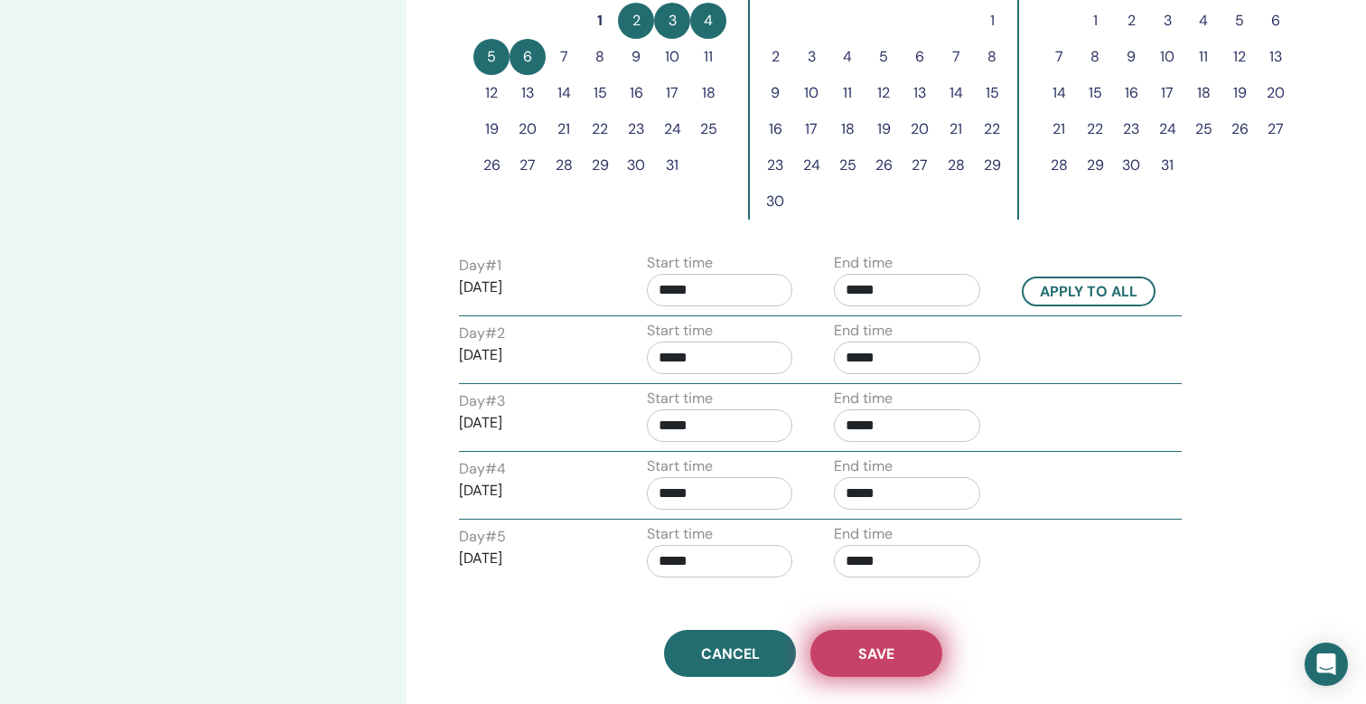
click at [884, 655] on span "Save" at bounding box center [876, 653] width 36 height 19
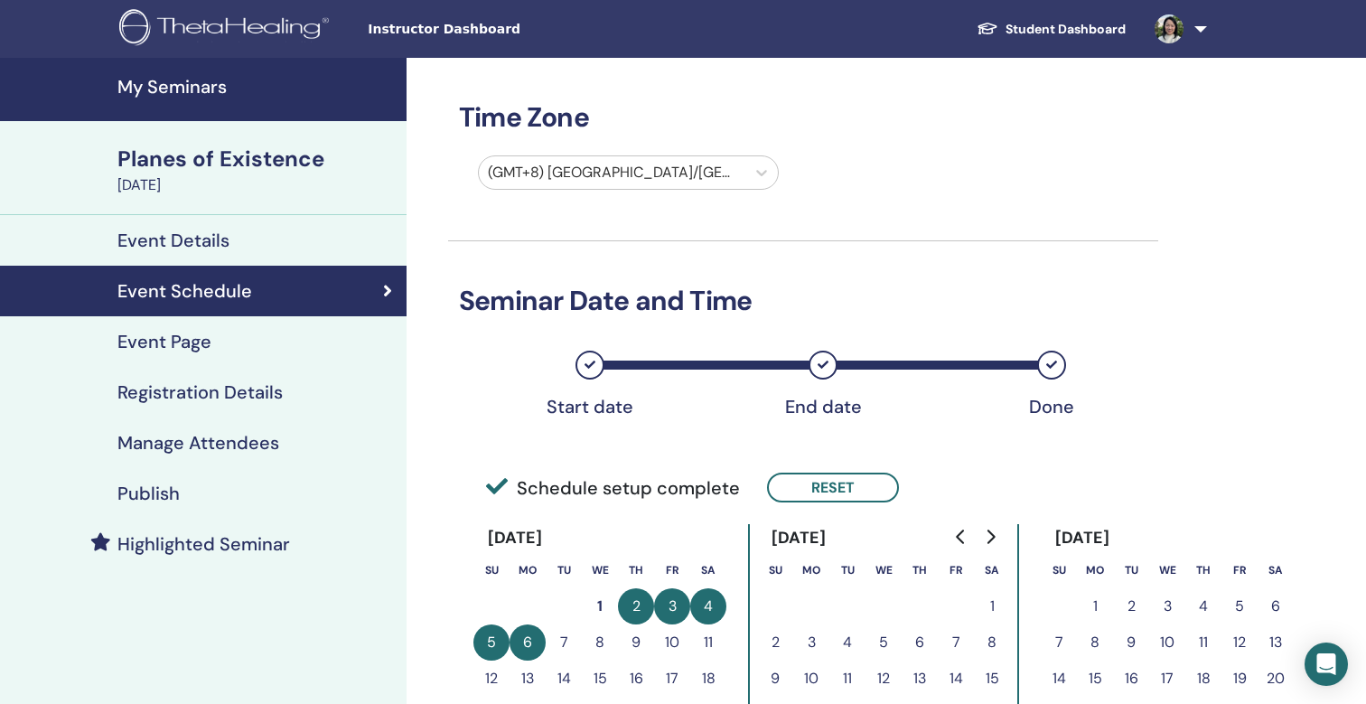
click at [217, 239] on h4 "Event Details" at bounding box center [173, 240] width 112 height 22
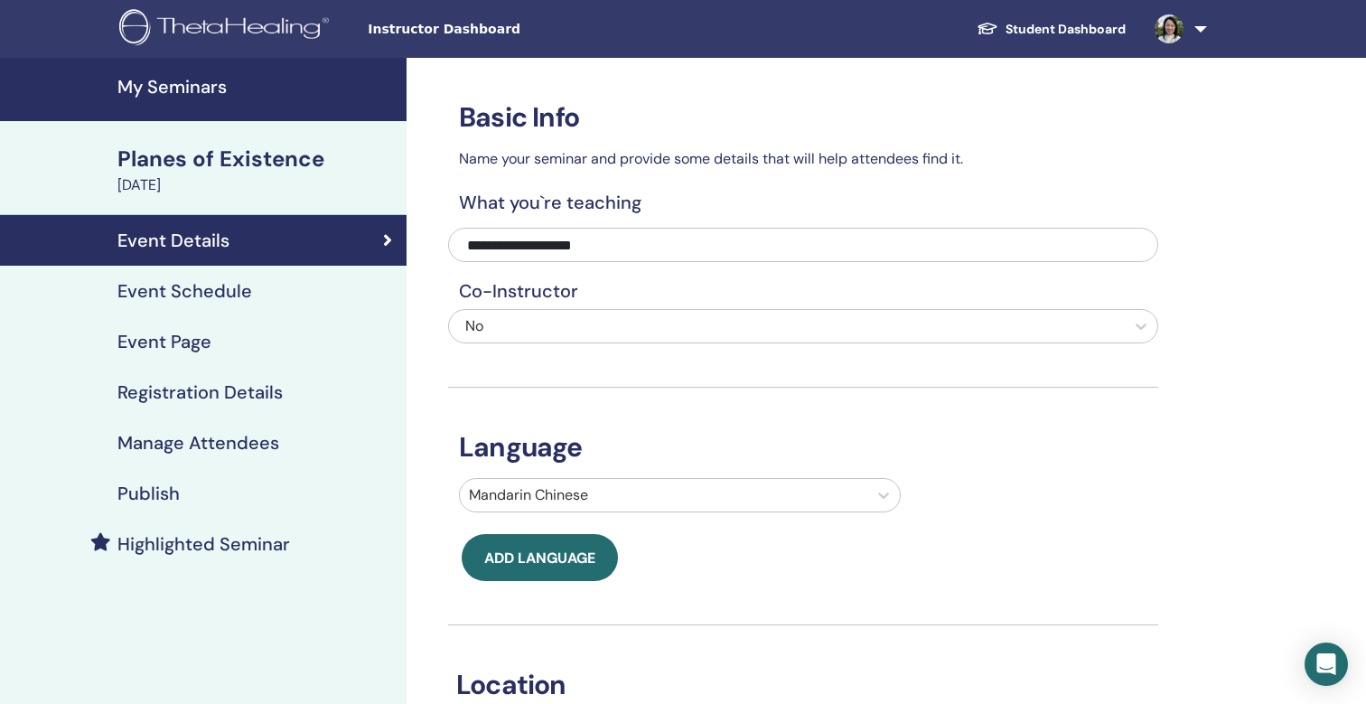
click at [206, 303] on link "Event Schedule" at bounding box center [203, 291] width 407 height 51
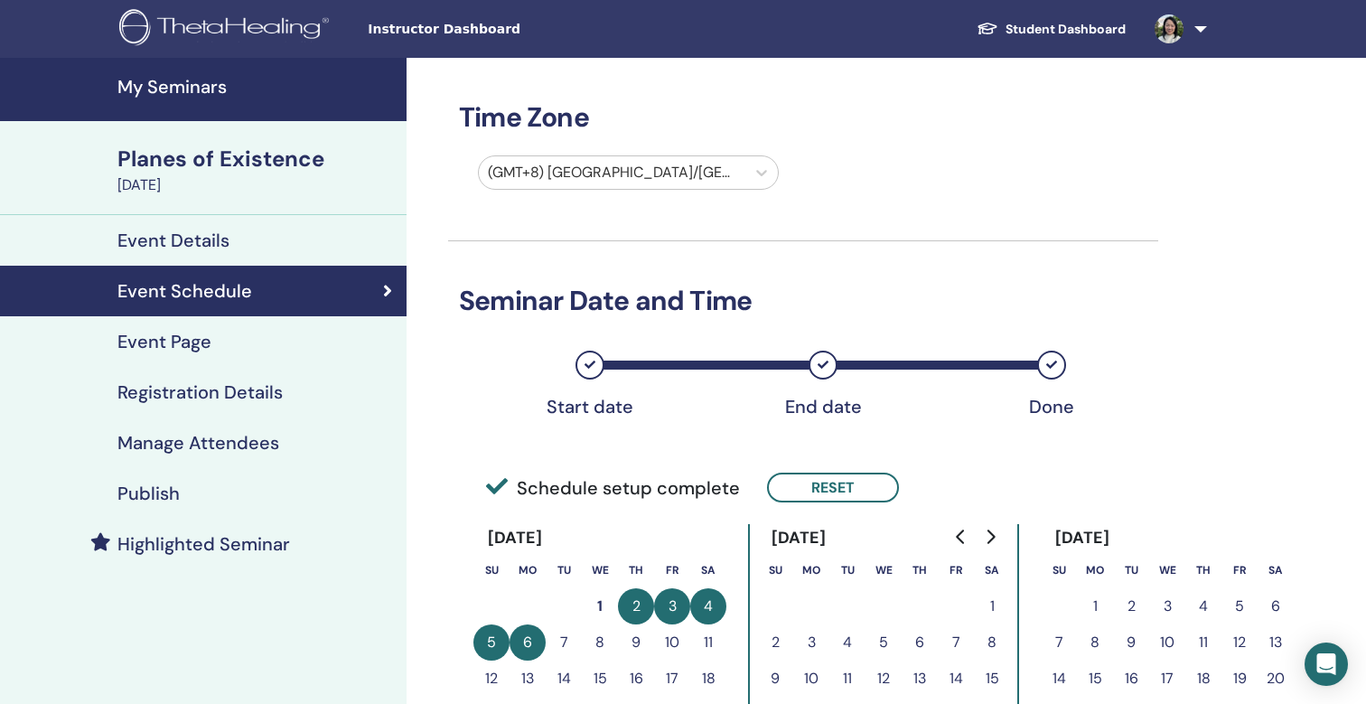
click at [197, 244] on h4 "Event Details" at bounding box center [173, 240] width 112 height 22
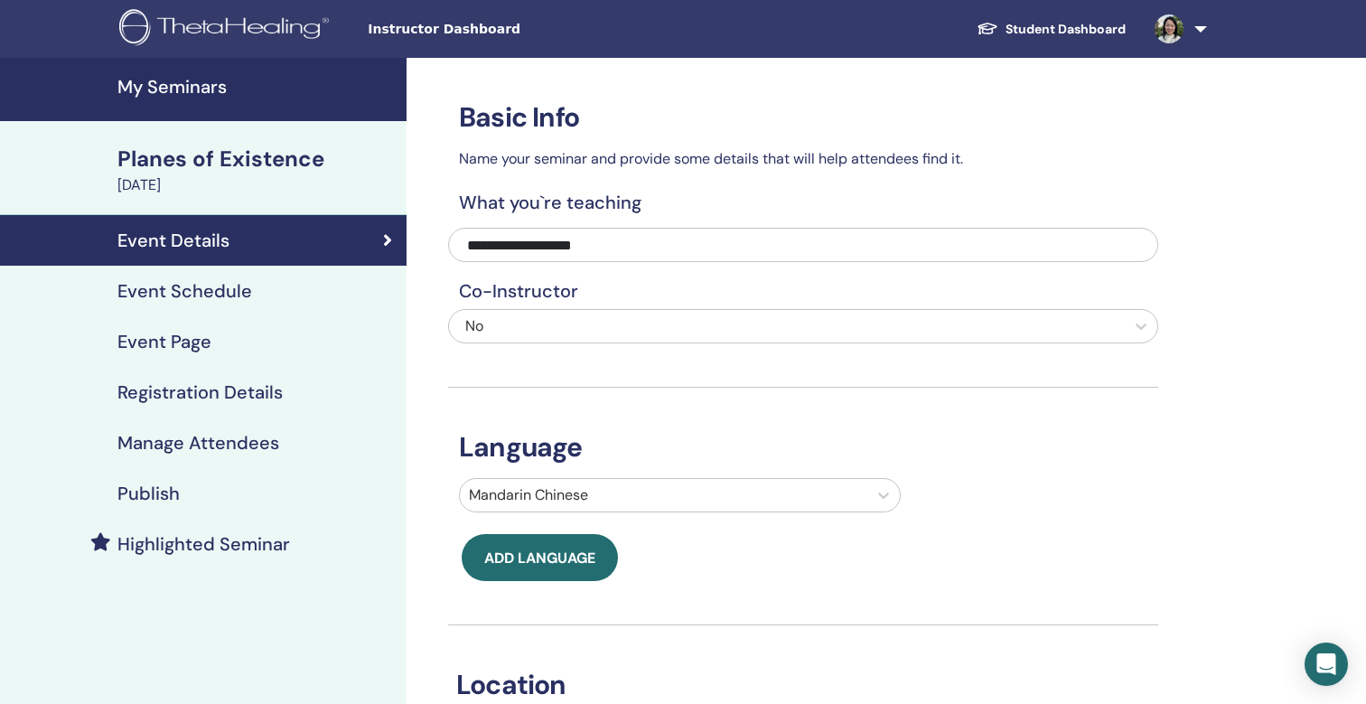
click at [1081, 23] on link "Student Dashboard" at bounding box center [1051, 29] width 178 height 33
